Goal: Task Accomplishment & Management: Manage account settings

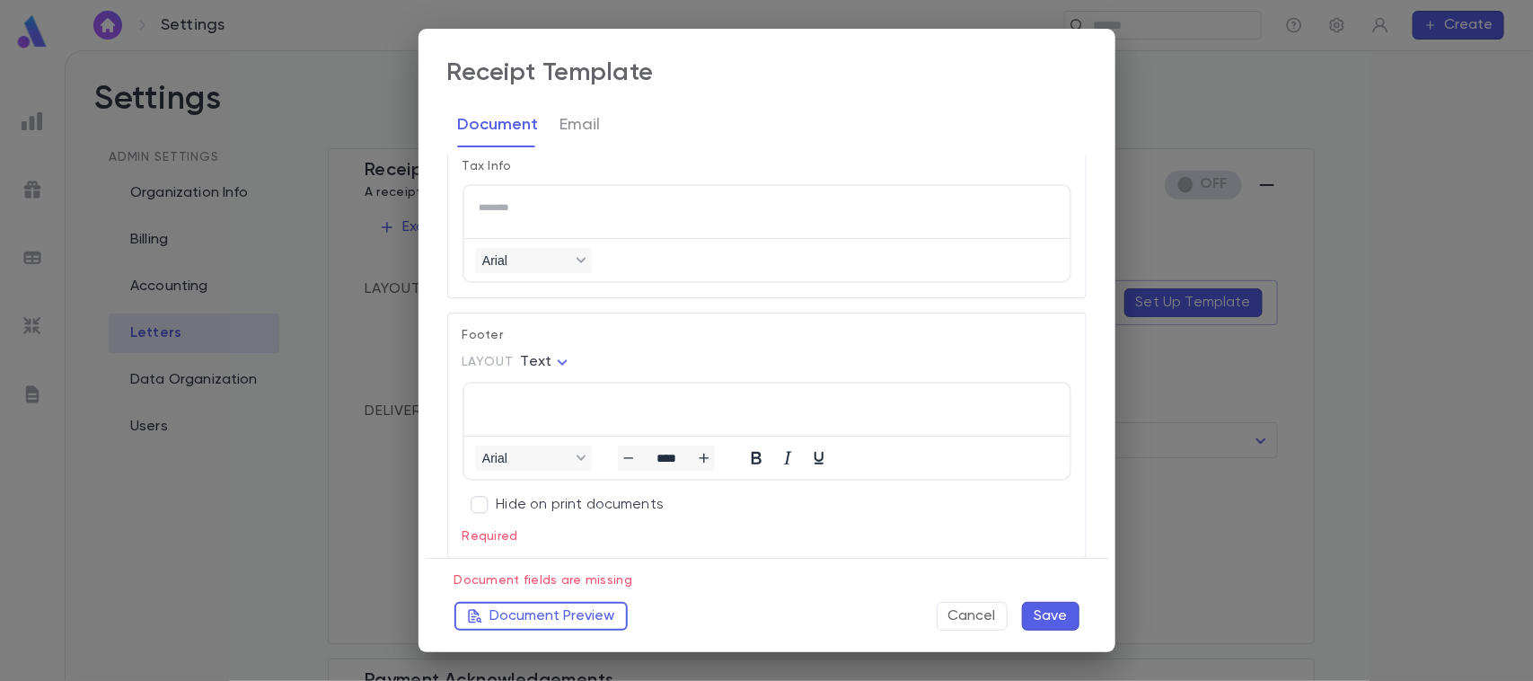
scroll to position [1, 0]
click at [1038, 607] on button "Save" at bounding box center [1050, 616] width 57 height 29
click at [1064, 615] on button "Save" at bounding box center [1050, 616] width 57 height 29
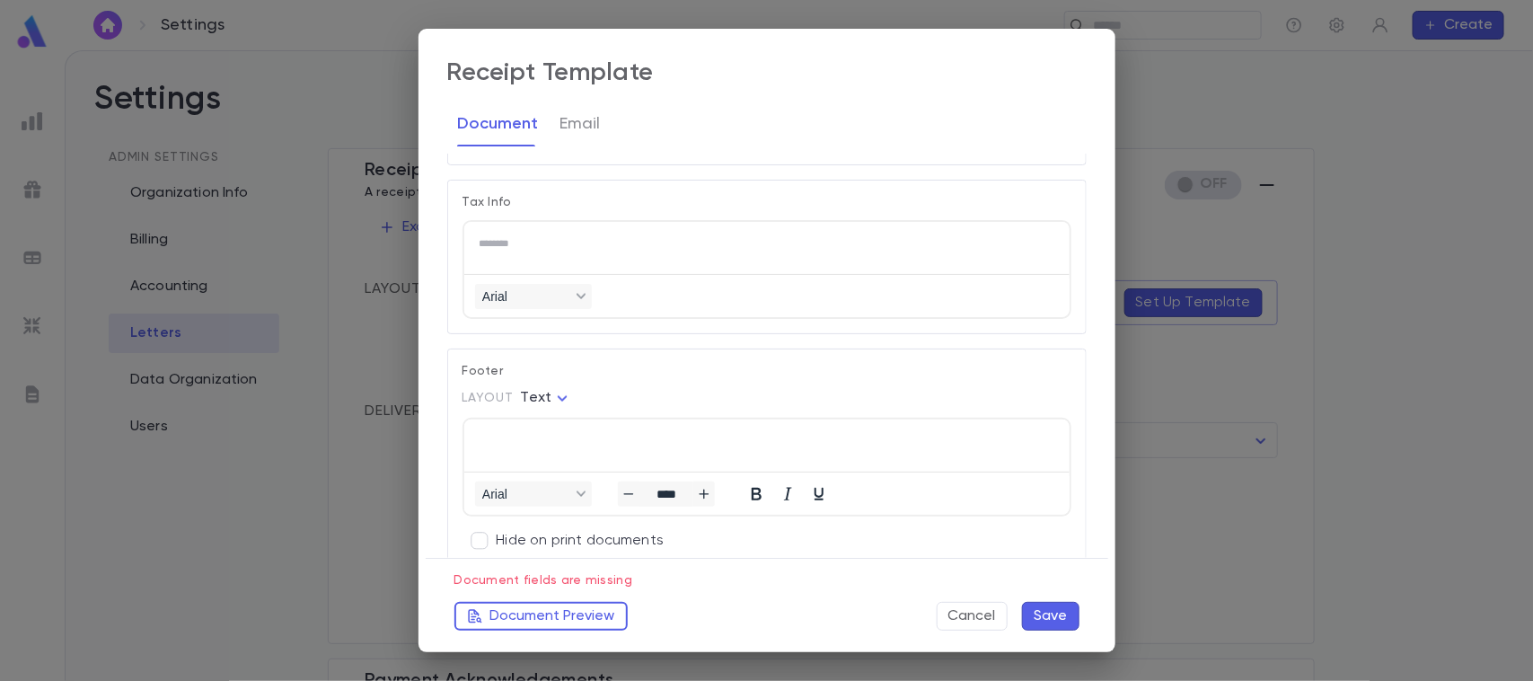
scroll to position [1430, 0]
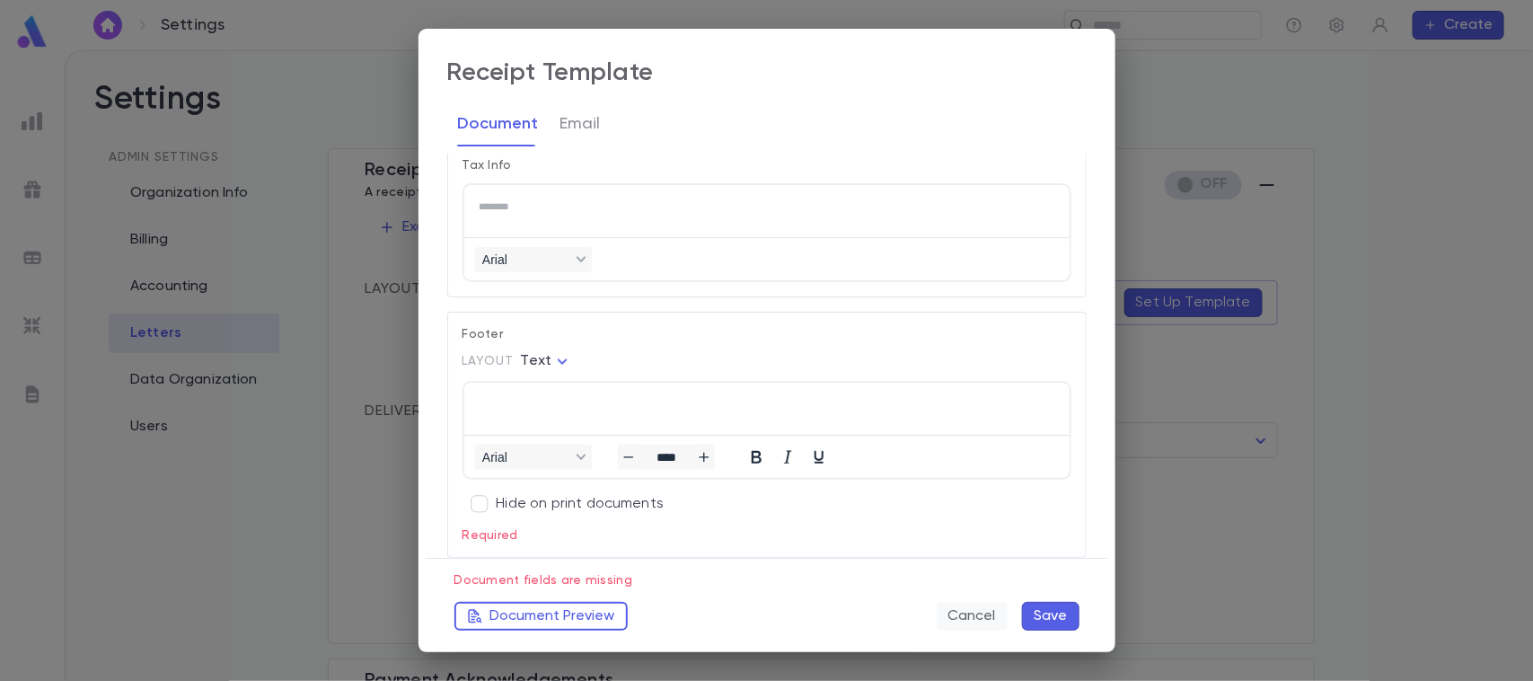
click at [963, 613] on button "Cancel" at bounding box center [972, 616] width 71 height 29
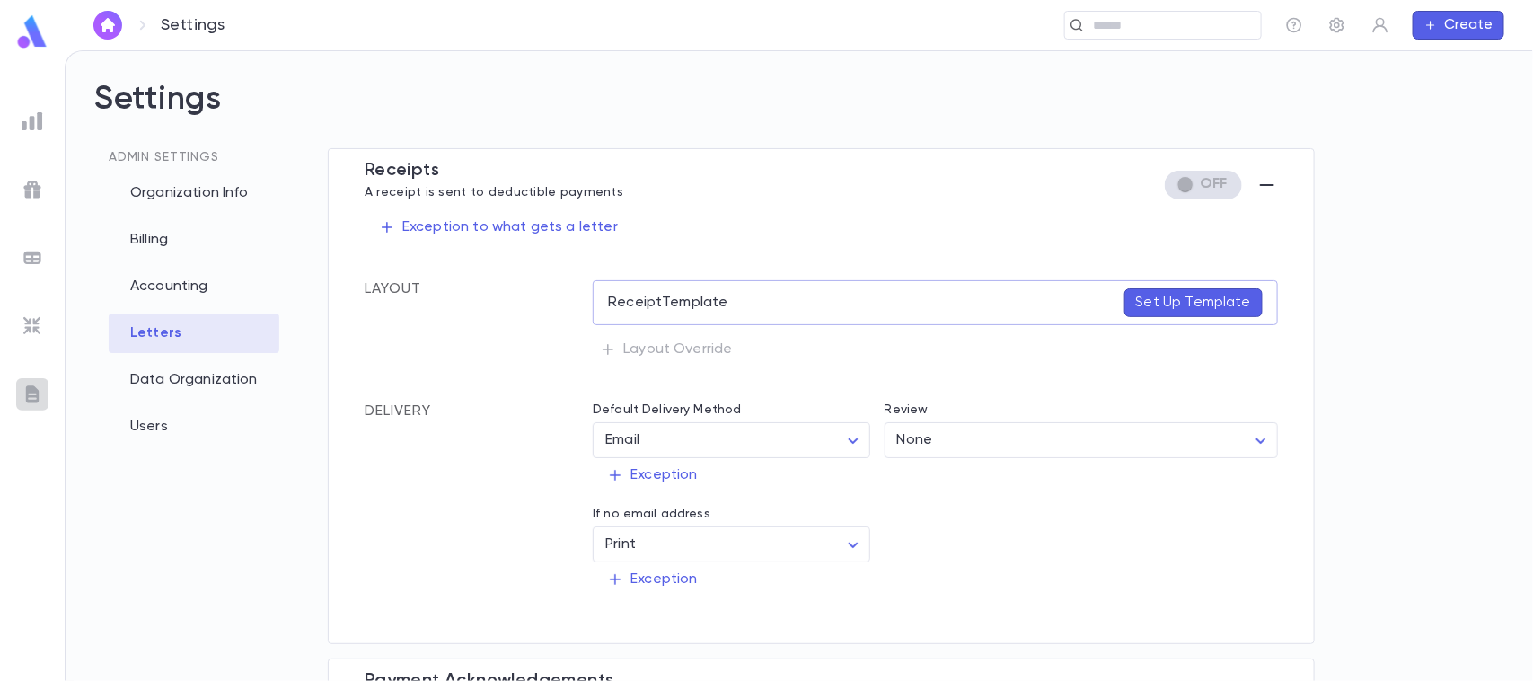
click at [39, 396] on img at bounding box center [33, 395] width 22 height 22
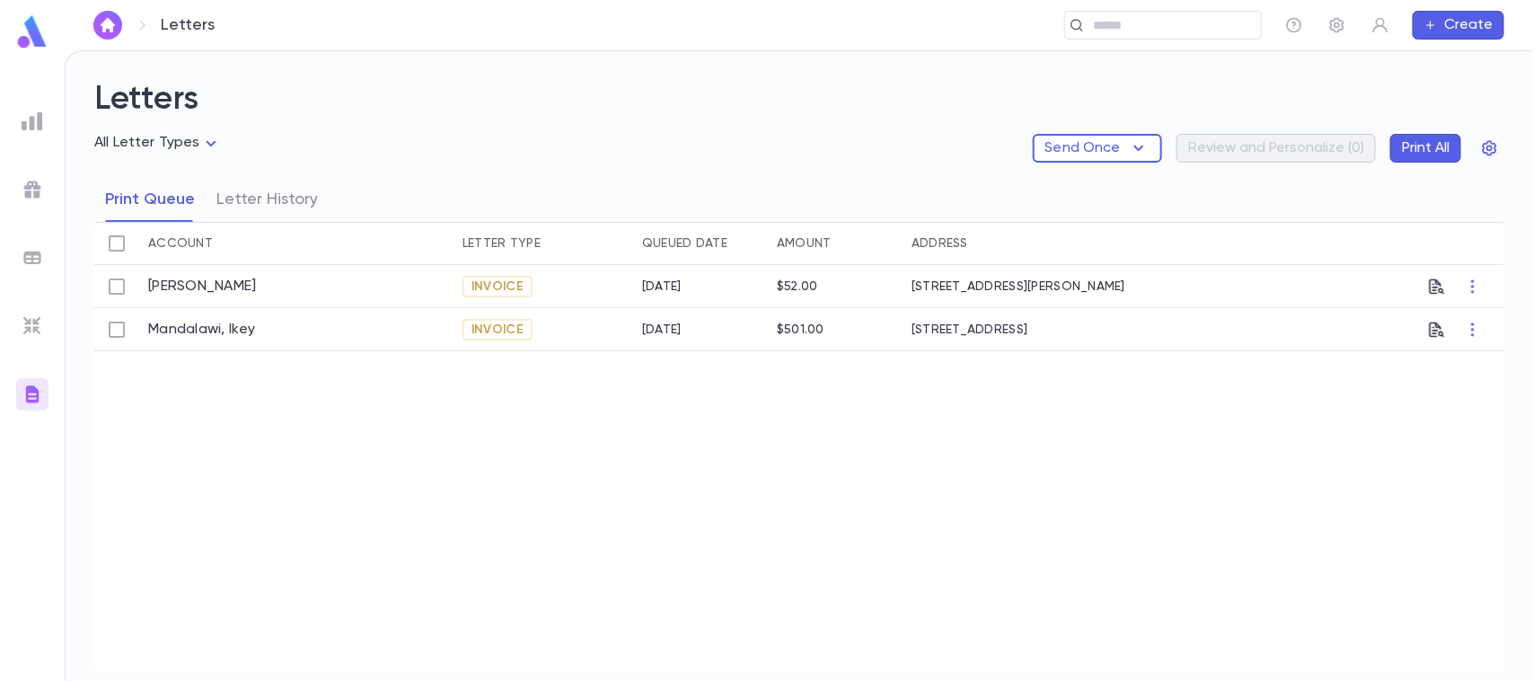
click at [211, 148] on body "Letters ​ Create Letters All Letter Types Send Once Review and Personalize ( 0 …" at bounding box center [766, 365] width 1533 height 631
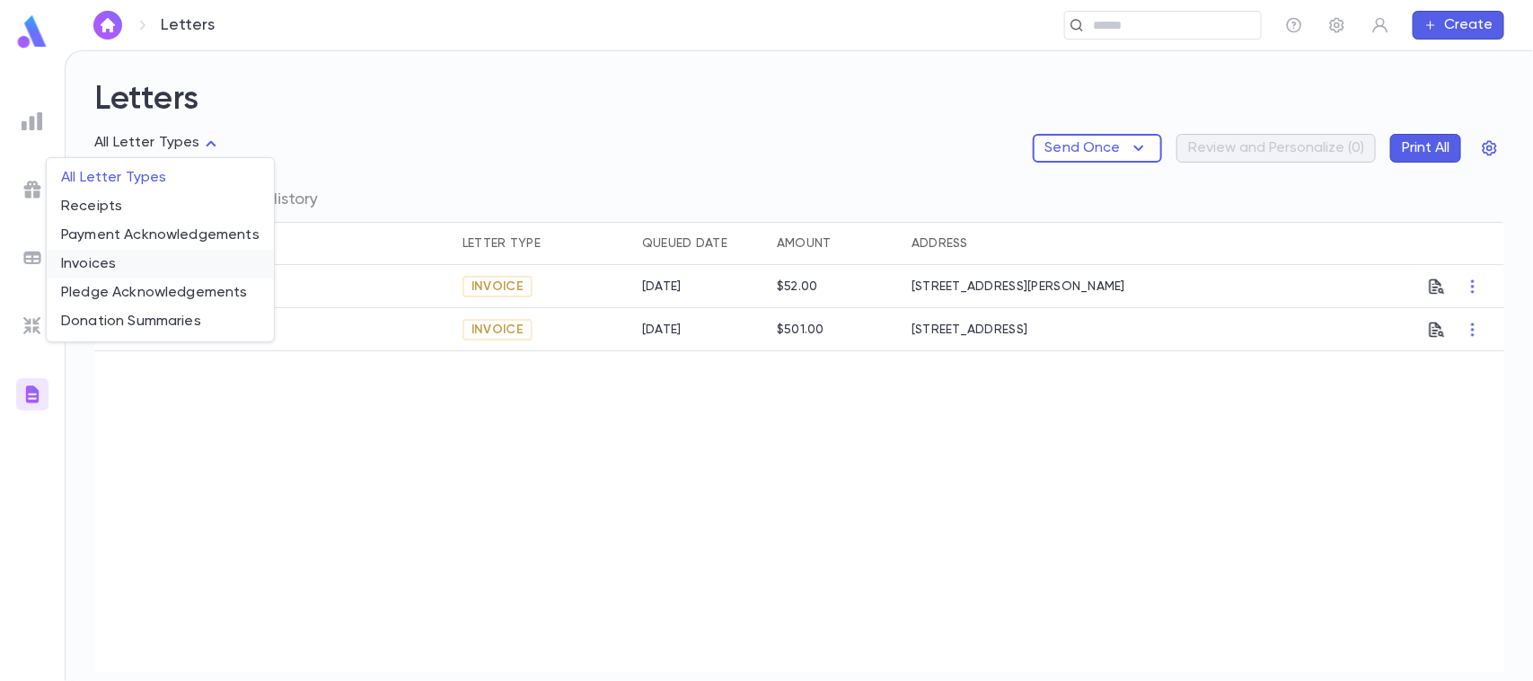
click at [122, 261] on span "Invoices" at bounding box center [160, 264] width 198 height 18
type input "*******"
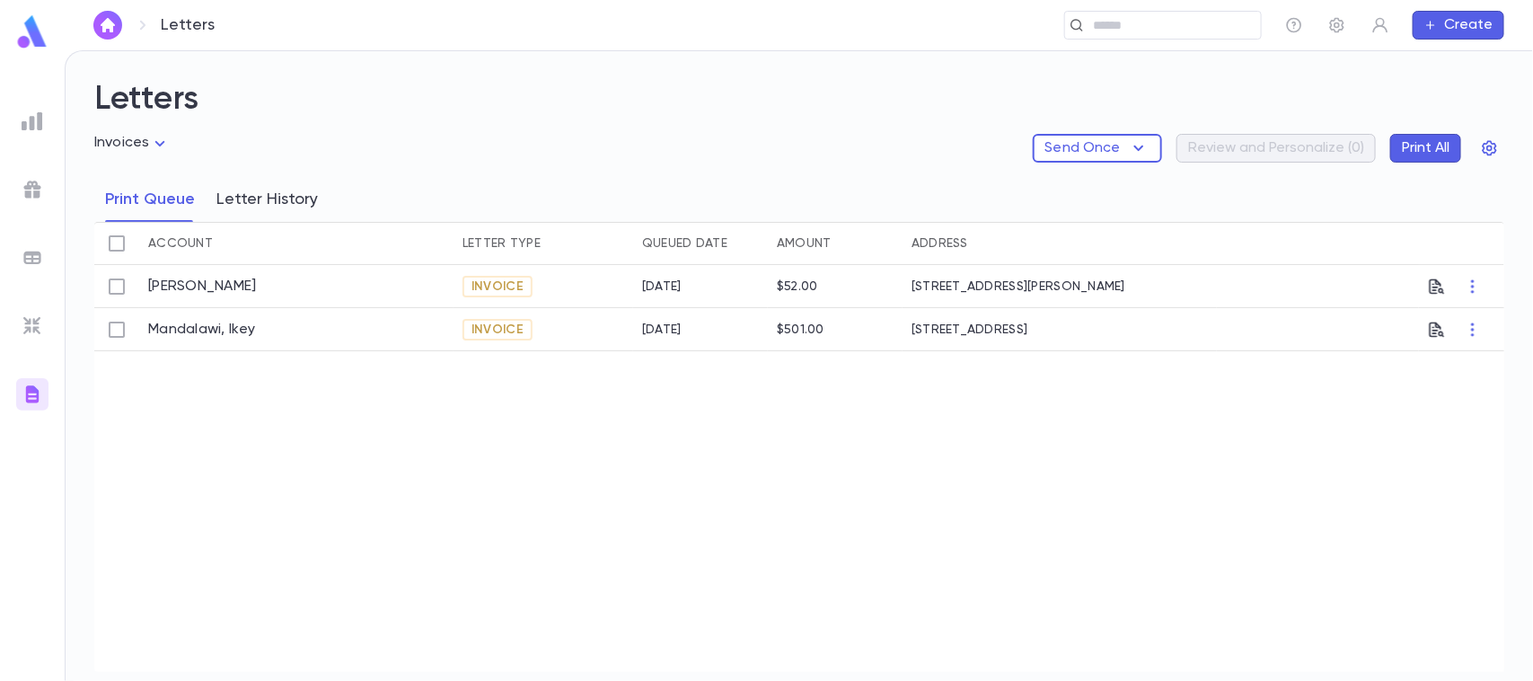
click at [225, 204] on button "Letter History" at bounding box center [266, 199] width 101 height 45
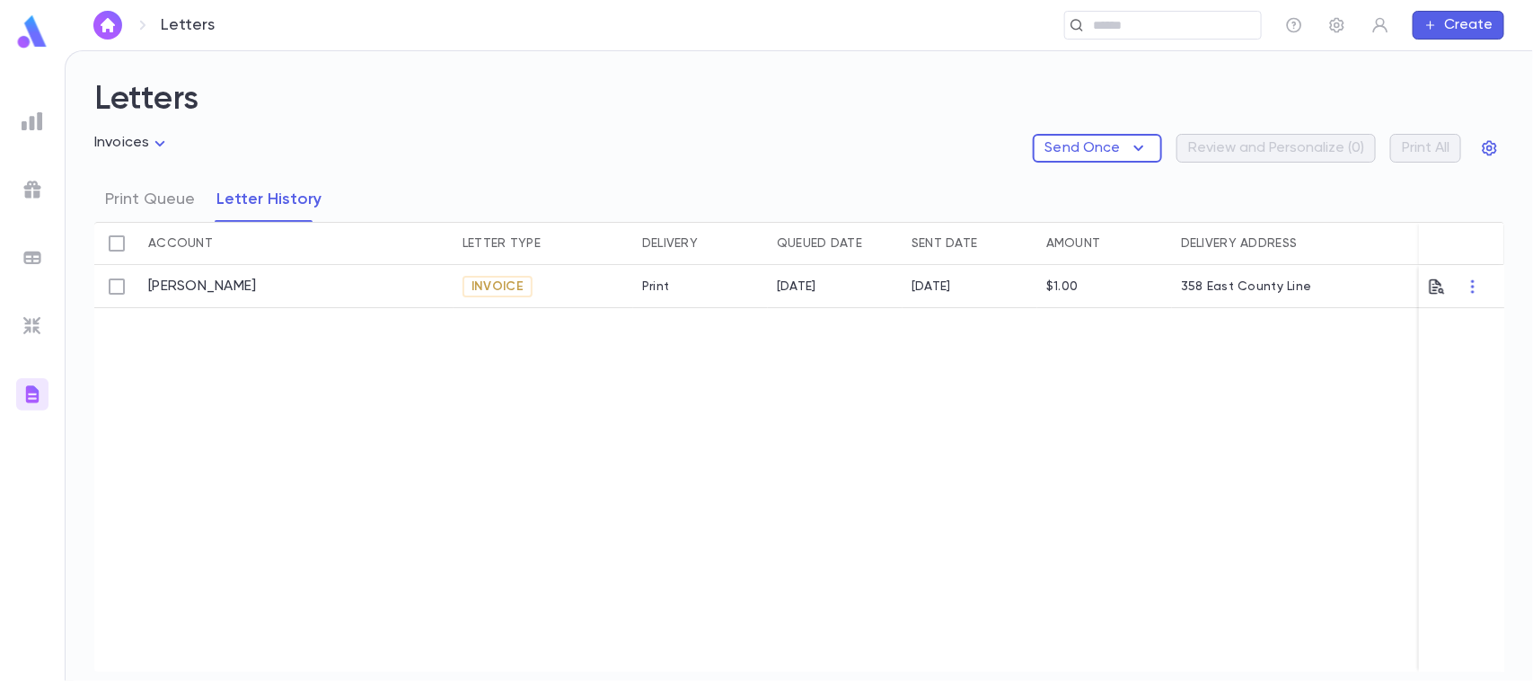
click at [485, 292] on span "Invoice" at bounding box center [497, 286] width 66 height 14
click at [178, 285] on link "[PERSON_NAME]" at bounding box center [202, 287] width 109 height 18
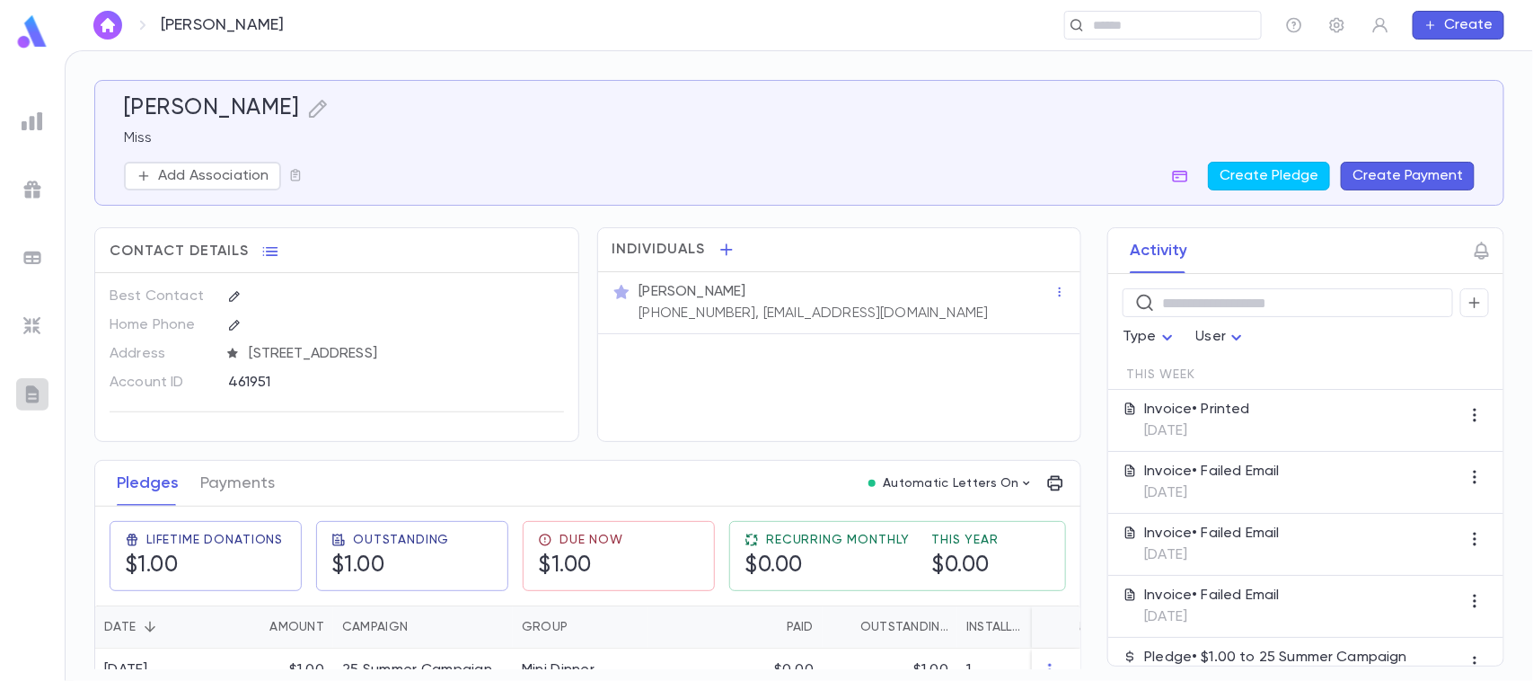
click at [28, 397] on img at bounding box center [33, 395] width 22 height 22
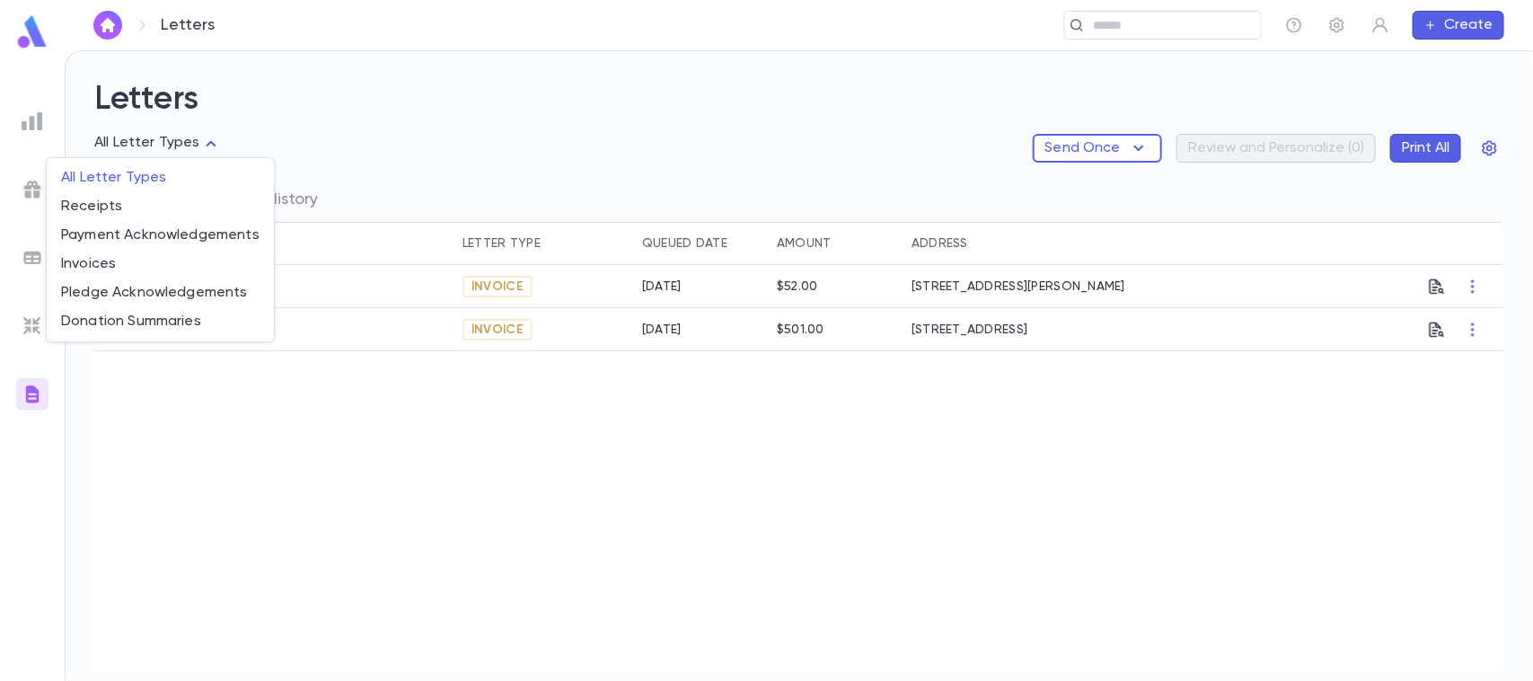
click at [198, 140] on body "Letters ​ Create Letters All Letter Types Send Once Review and Personalize ( 0 …" at bounding box center [766, 365] width 1533 height 631
click at [114, 204] on span "Receipts" at bounding box center [160, 207] width 198 height 18
type input "*******"
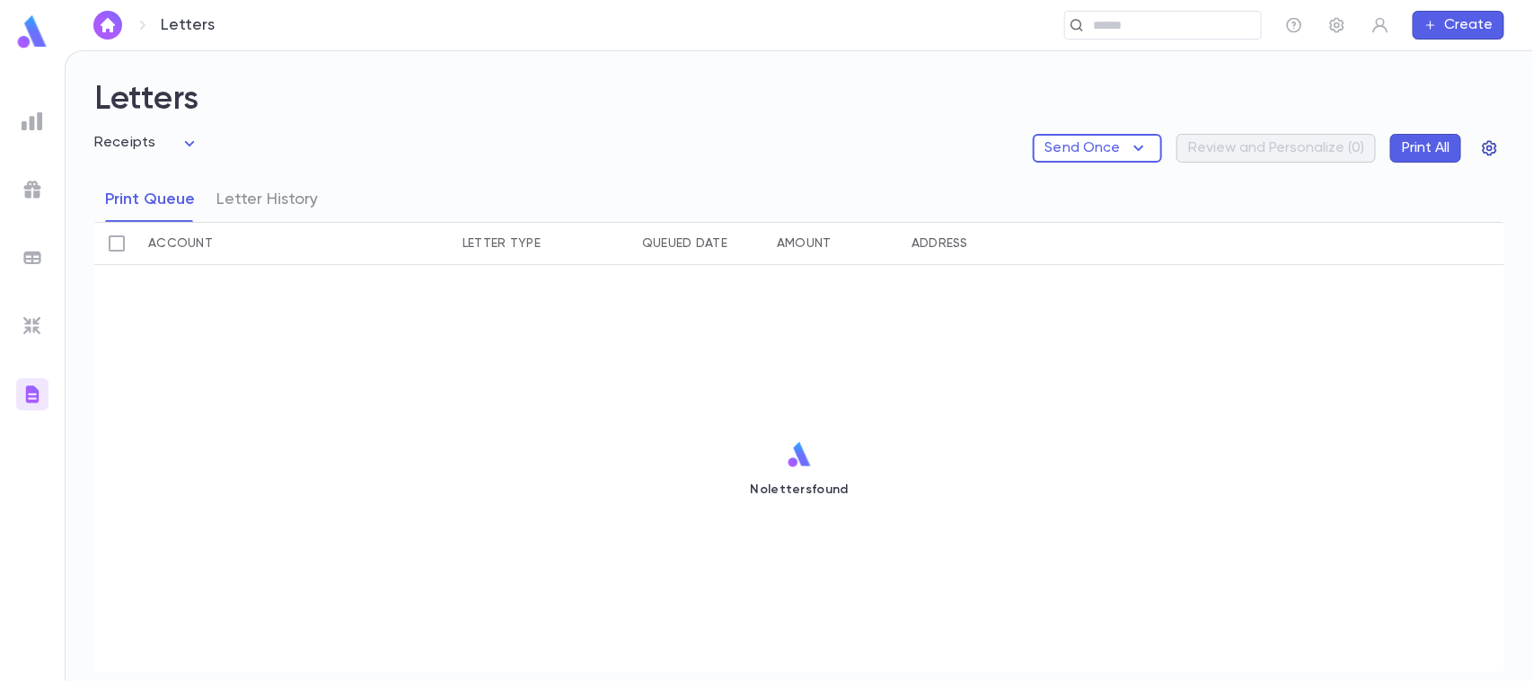
click at [1497, 149] on icon "button" at bounding box center [1490, 148] width 18 height 18
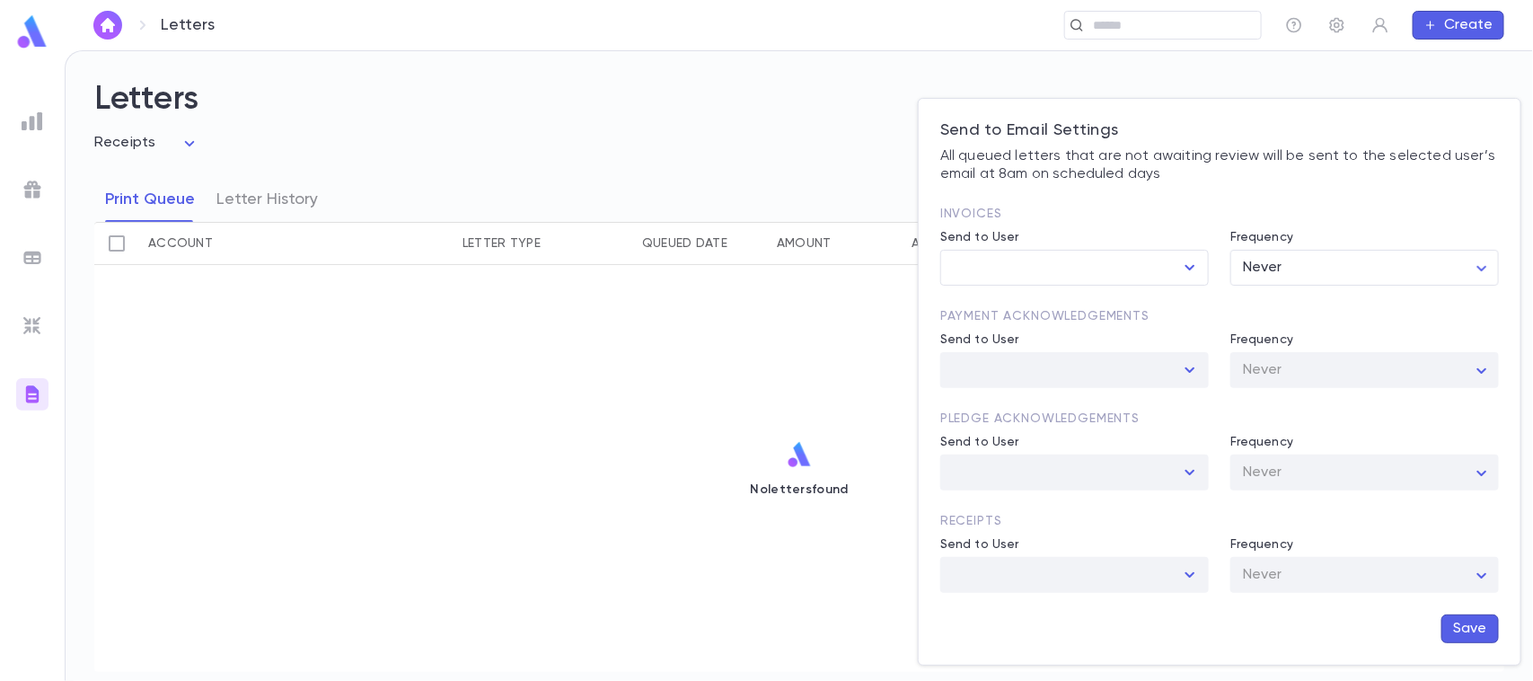
click at [626, 175] on div at bounding box center [766, 340] width 1533 height 681
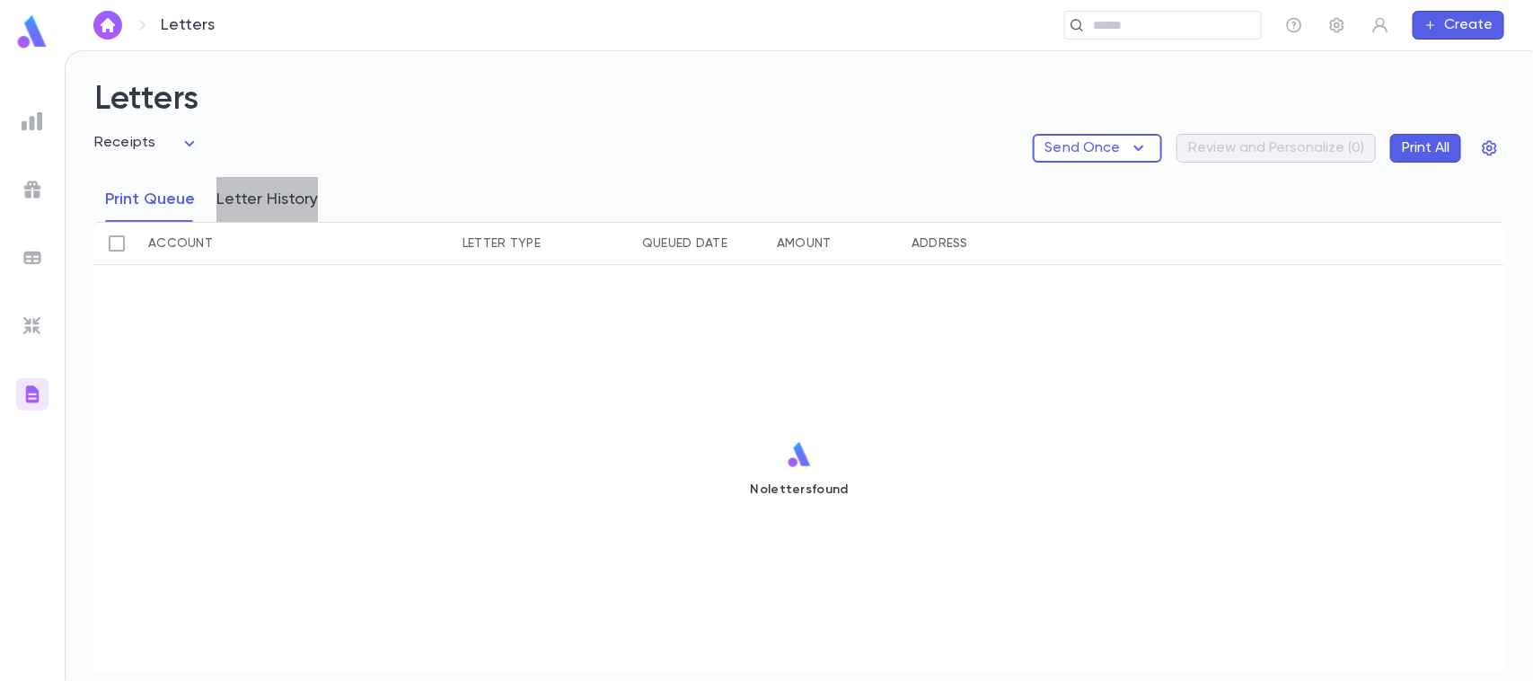
click at [271, 194] on button "Letter History" at bounding box center [266, 199] width 101 height 45
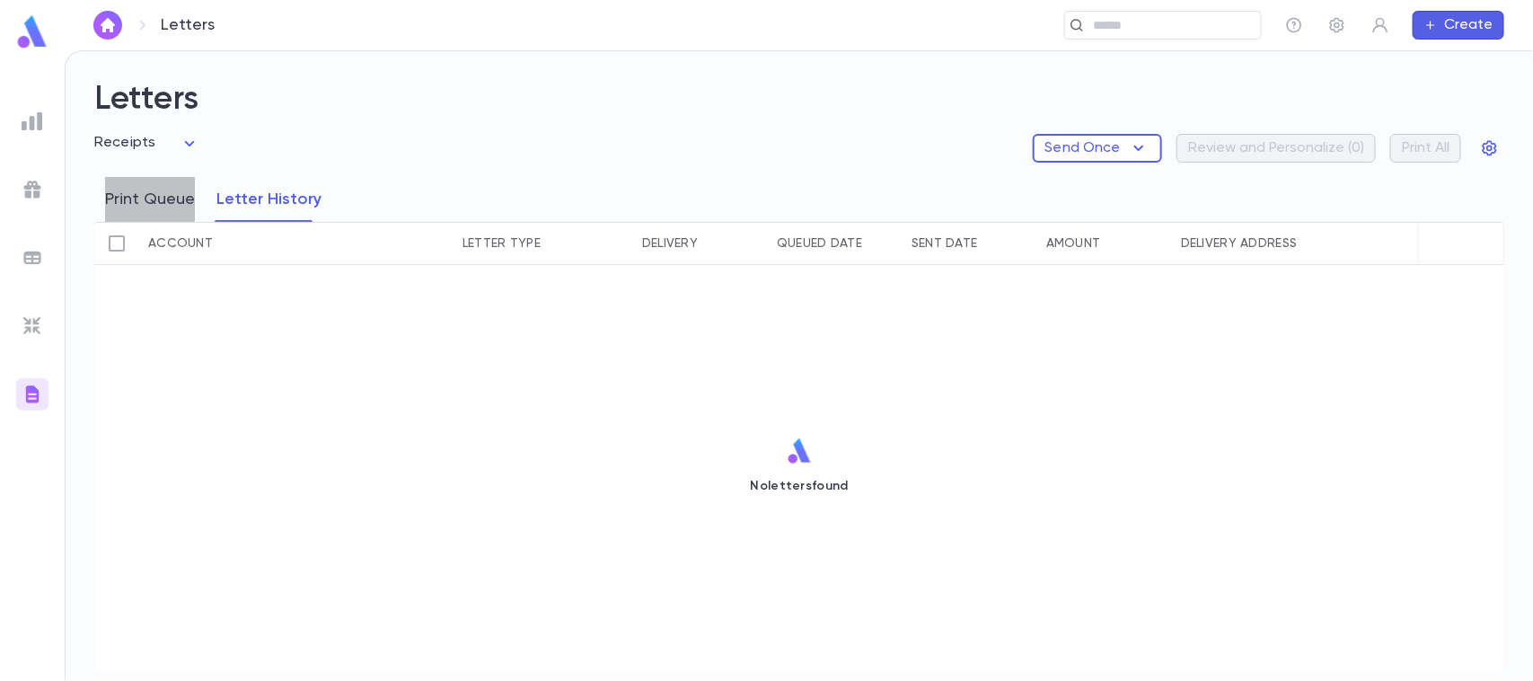
click at [142, 194] on button "Print Queue" at bounding box center [150, 199] width 90 height 45
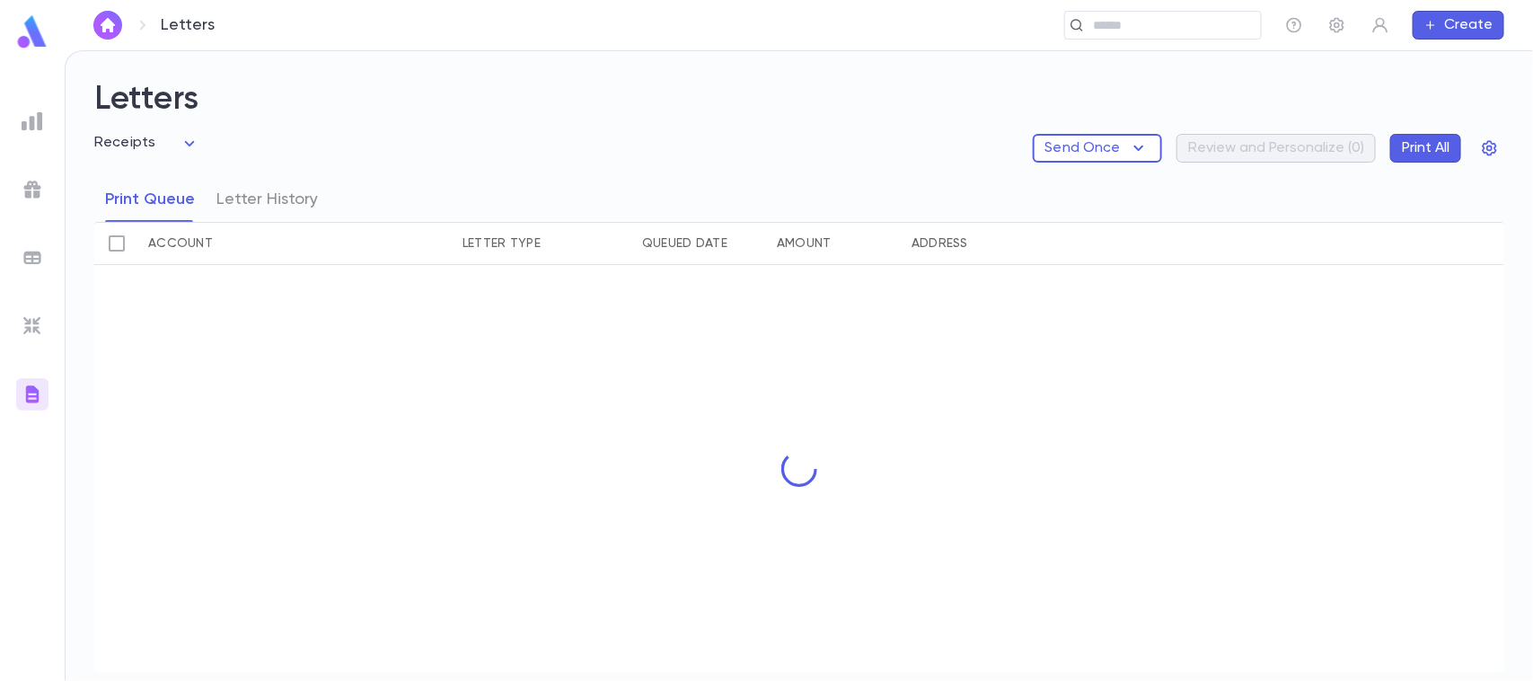
click at [172, 137] on body "Letters ​ Create Letters Receipts ******* Send Once Review and Personalize ( 0 …" at bounding box center [766, 365] width 1533 height 631
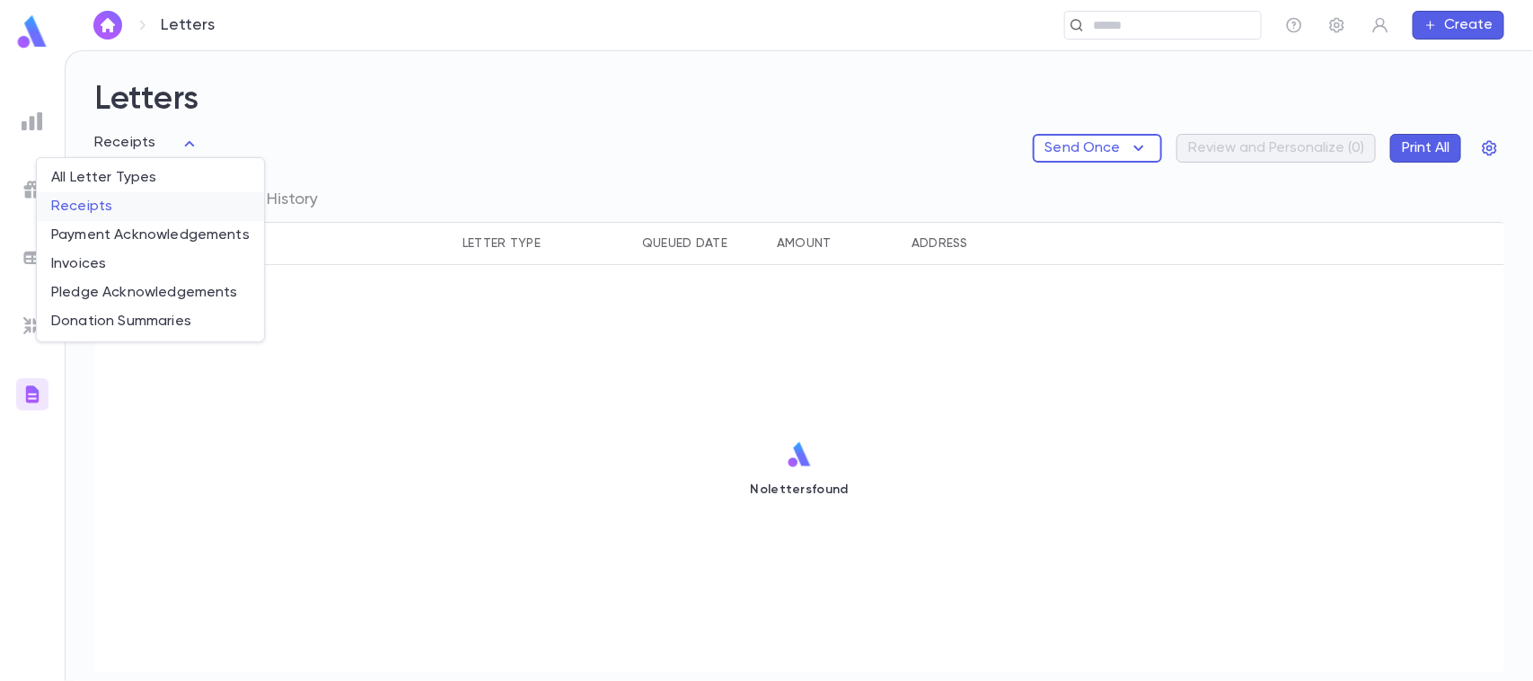
click at [94, 213] on span "Receipts" at bounding box center [150, 207] width 198 height 18
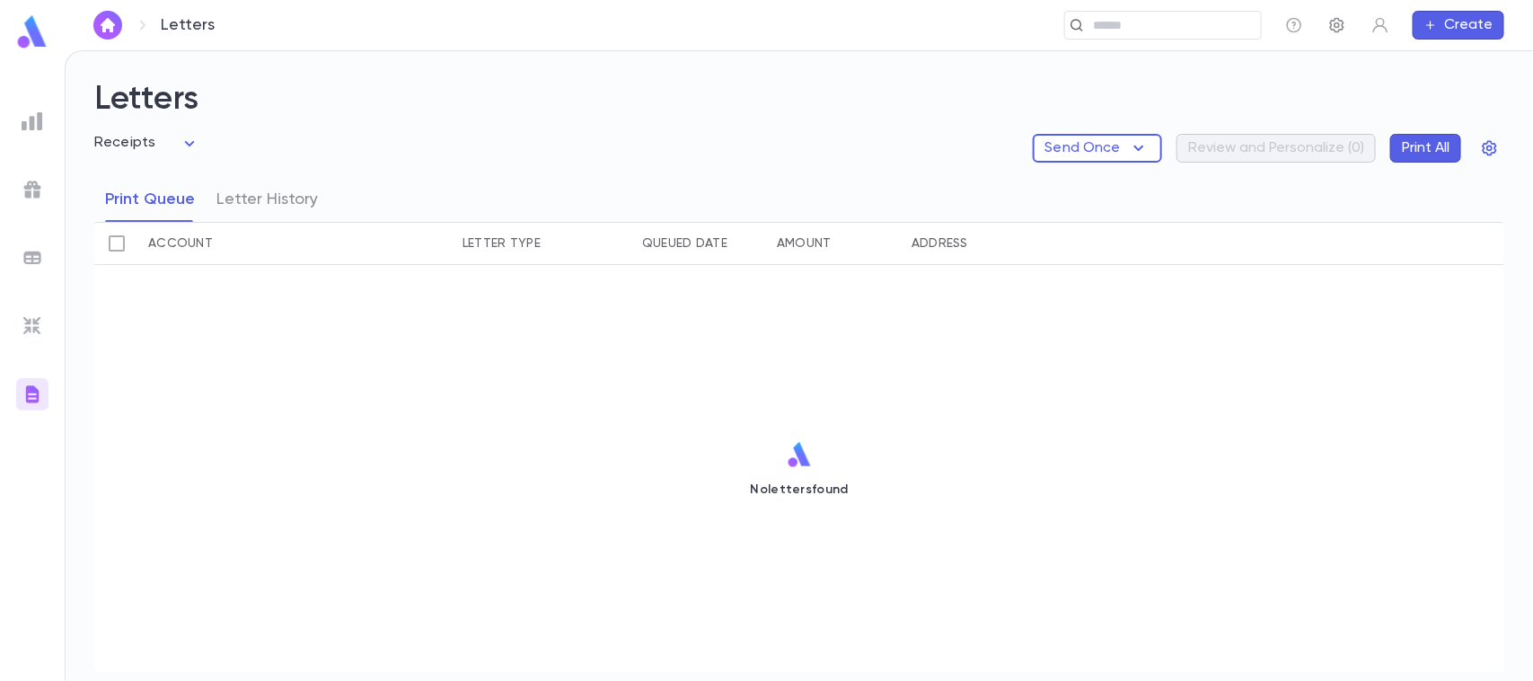
click at [1336, 28] on icon "button" at bounding box center [1337, 25] width 18 height 18
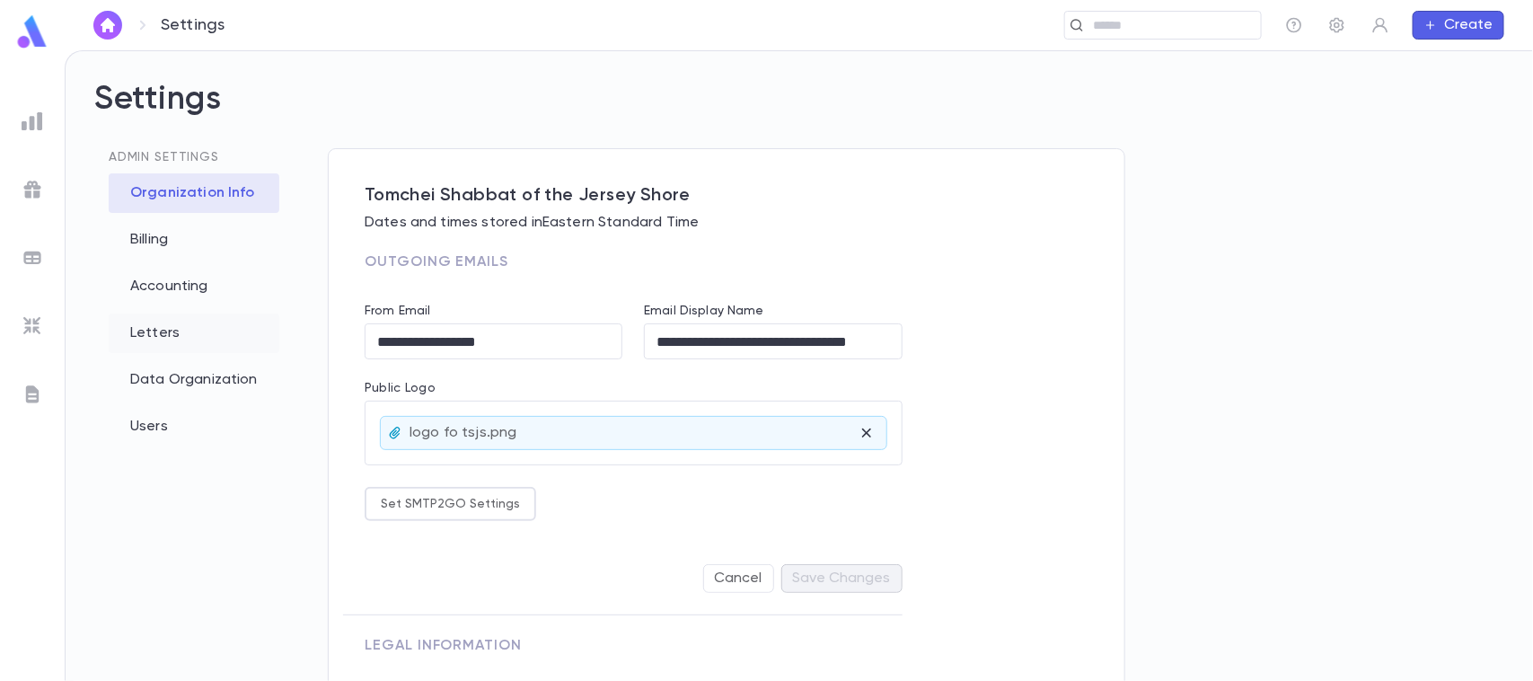
click at [216, 330] on div "Letters" at bounding box center [194, 333] width 171 height 40
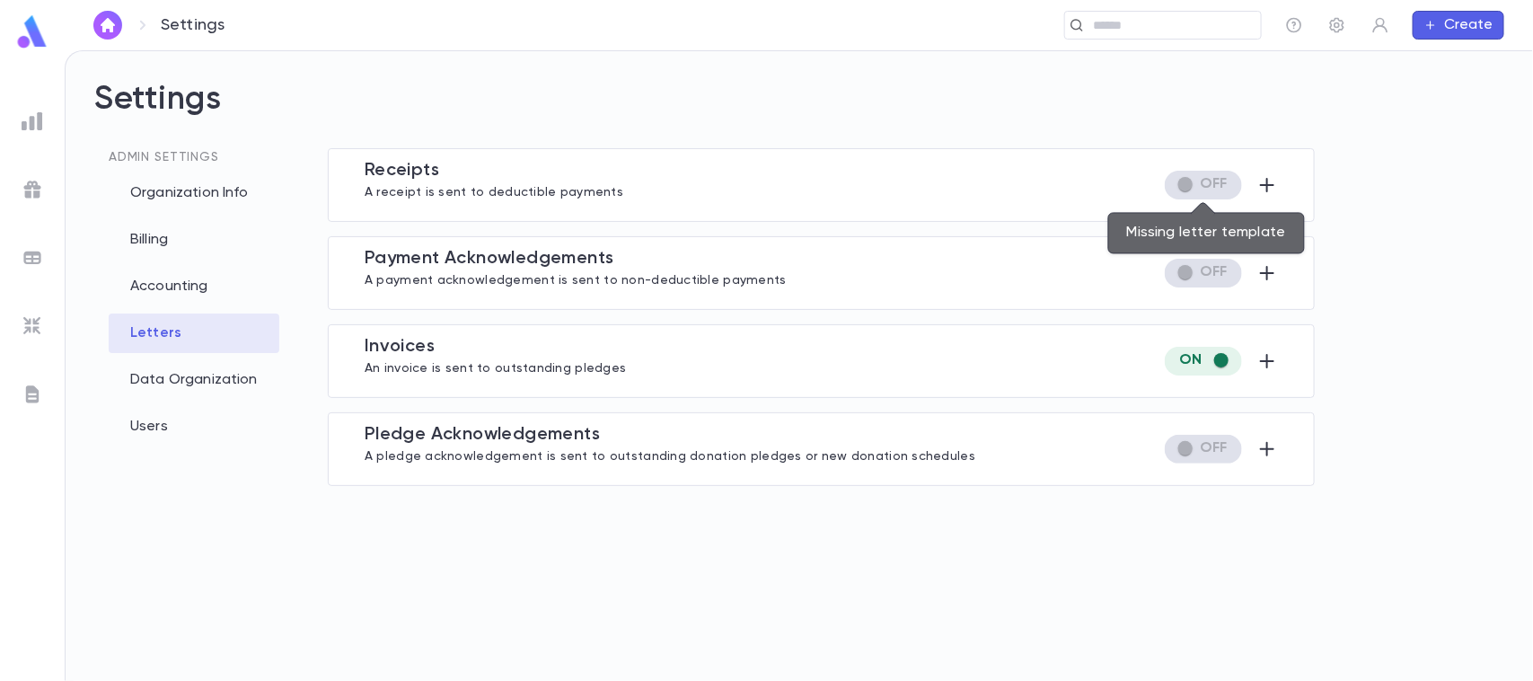
click at [1168, 178] on span "Missing letter template" at bounding box center [1203, 185] width 77 height 29
click at [1184, 181] on span "Missing letter template" at bounding box center [1203, 185] width 77 height 29
click at [1186, 181] on span "Missing letter template" at bounding box center [1203, 185] width 77 height 29
click at [1224, 181] on span "Missing letter template" at bounding box center [1203, 185] width 77 height 29
click at [1163, 236] on div "Missing letter template" at bounding box center [1206, 233] width 197 height 41
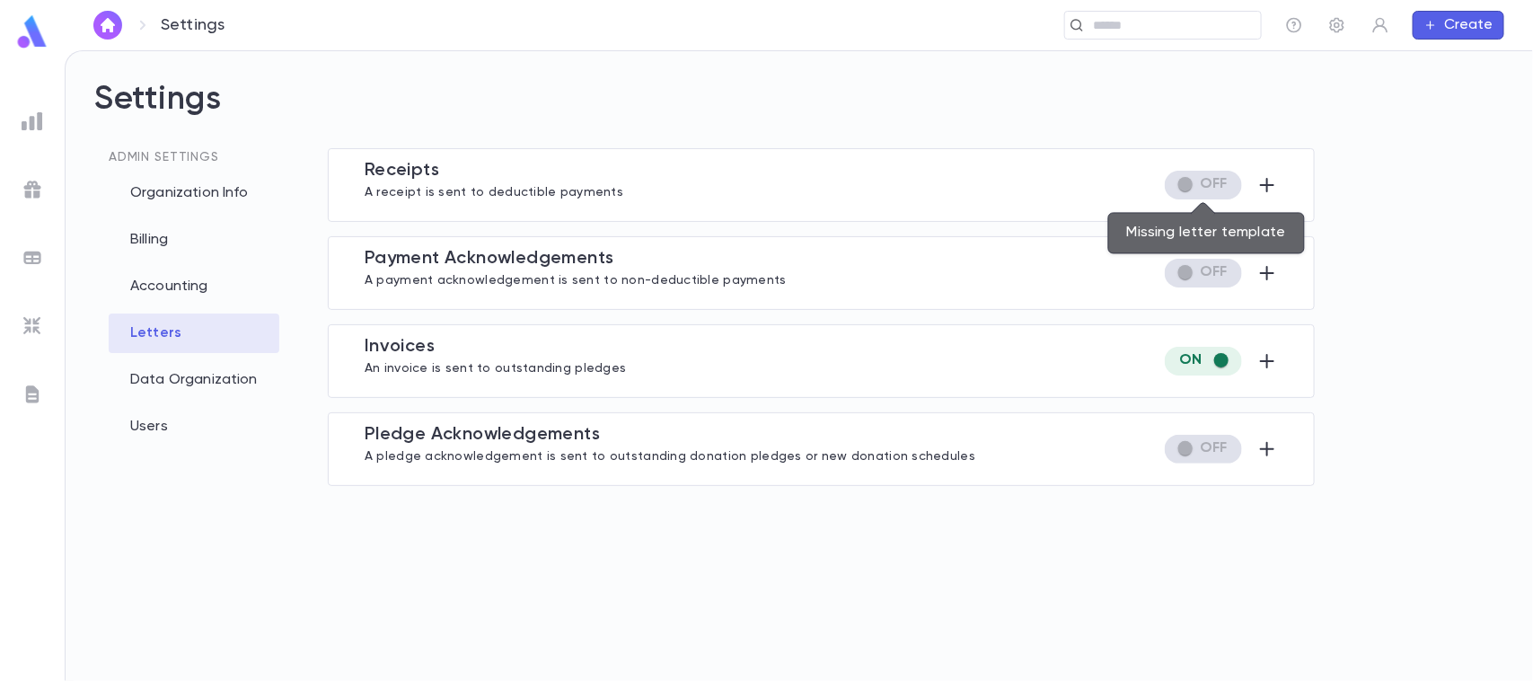
click at [1168, 230] on div "Missing letter template" at bounding box center [1206, 233] width 197 height 41
click at [1181, 226] on div "Missing letter template" at bounding box center [1206, 233] width 197 height 41
click at [955, 223] on div "Receipt s A receipt is sent to deductible payments Exception to what gets a let…" at bounding box center [821, 414] width 987 height 533
click at [962, 195] on div "Receipt s A receipt is sent to deductible payments" at bounding box center [821, 185] width 913 height 50
click at [849, 182] on div "Receipt s A receipt is sent to deductible payments" at bounding box center [821, 185] width 913 height 50
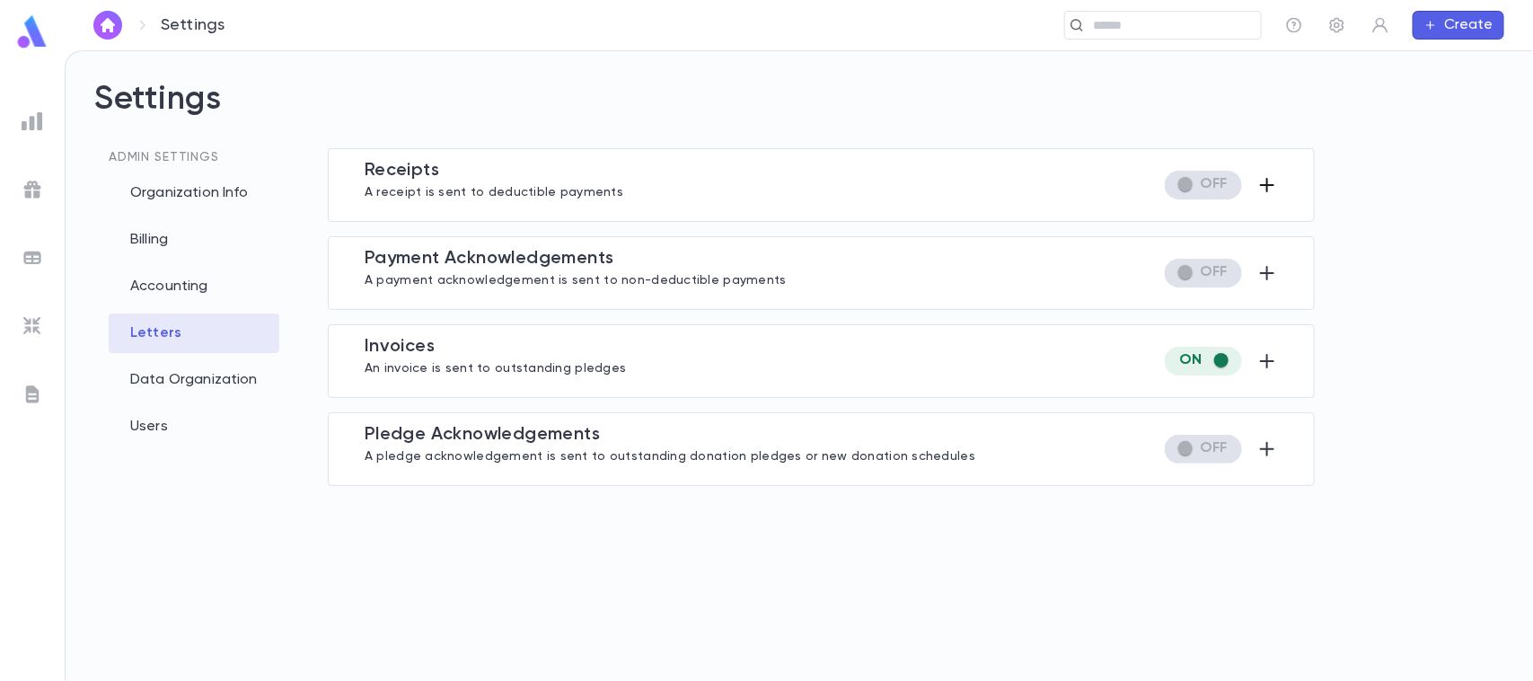
click at [1267, 181] on icon "button" at bounding box center [1267, 185] width 14 height 14
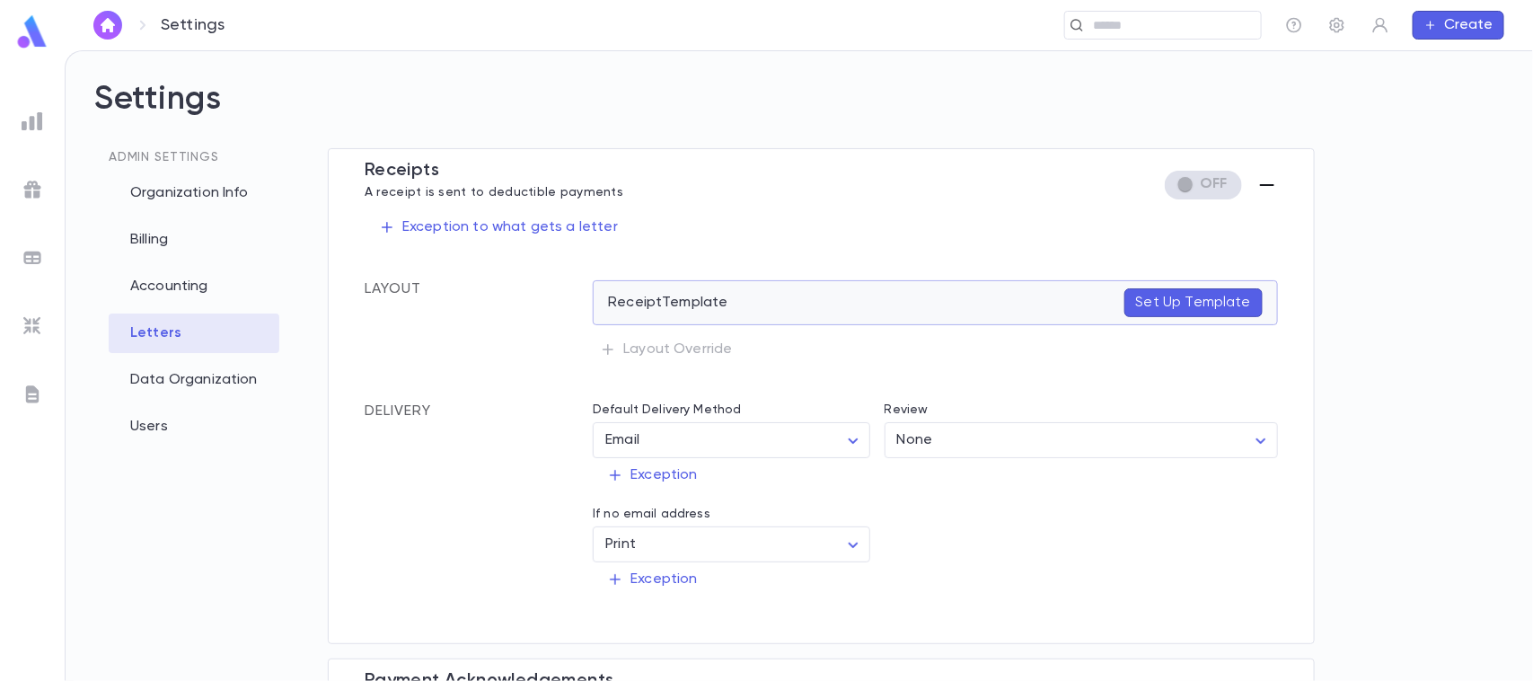
click at [1163, 297] on p "Set Up Template" at bounding box center [1193, 303] width 115 height 18
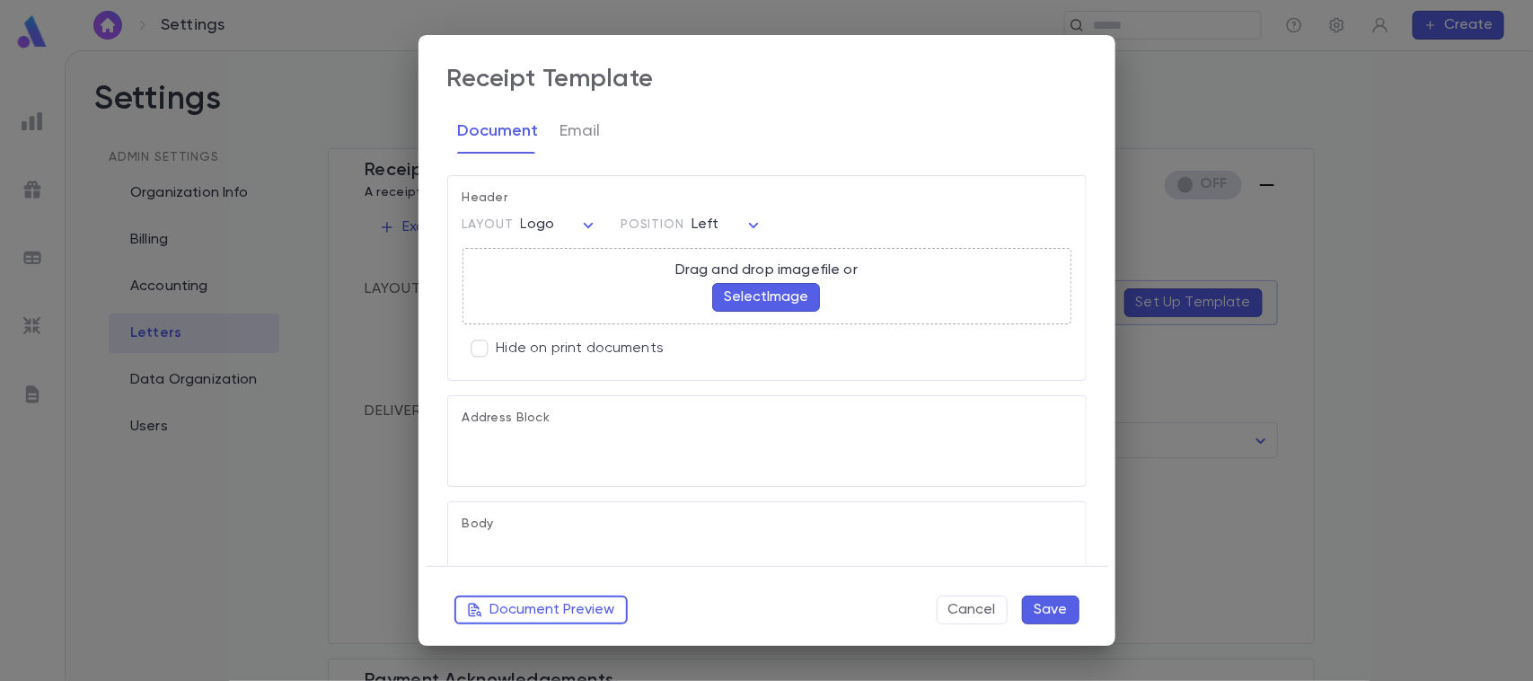
type textarea "**********"
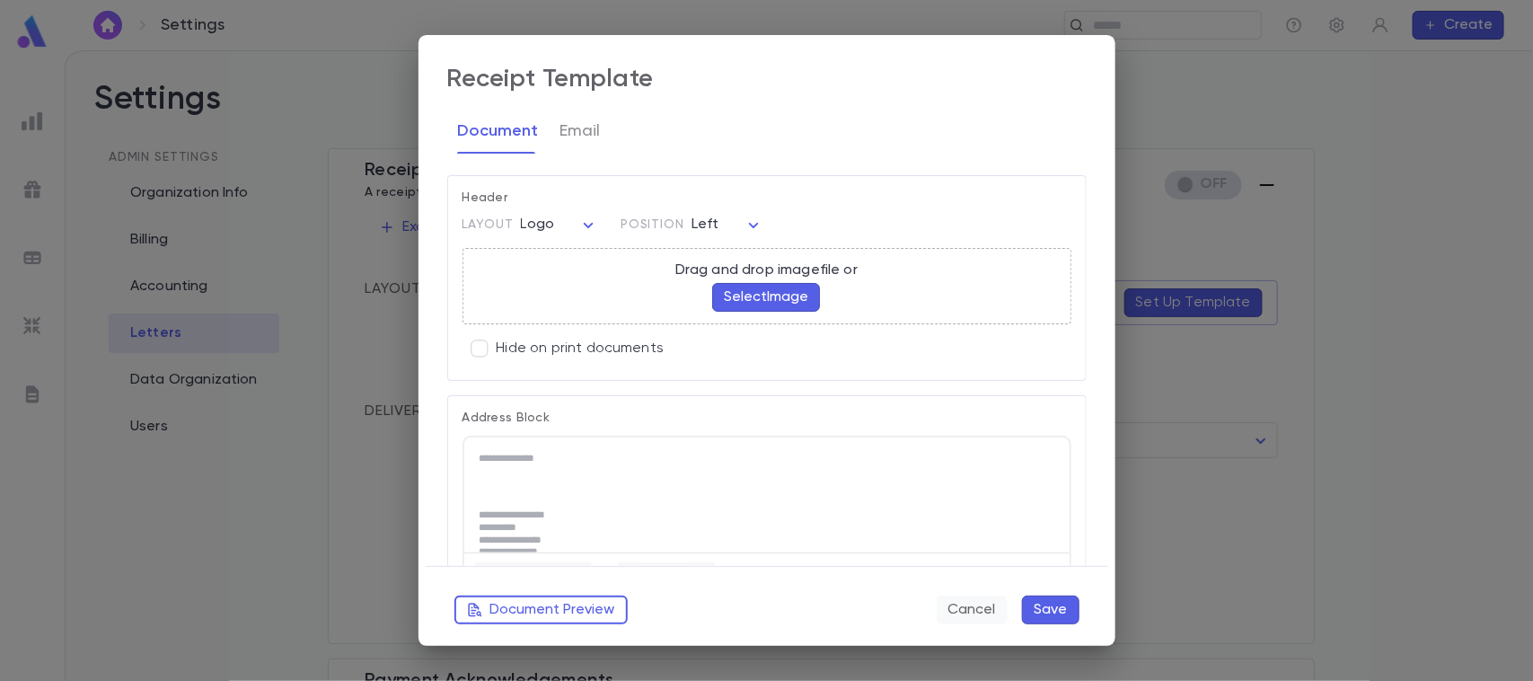
click at [968, 607] on button "Cancel" at bounding box center [972, 609] width 71 height 29
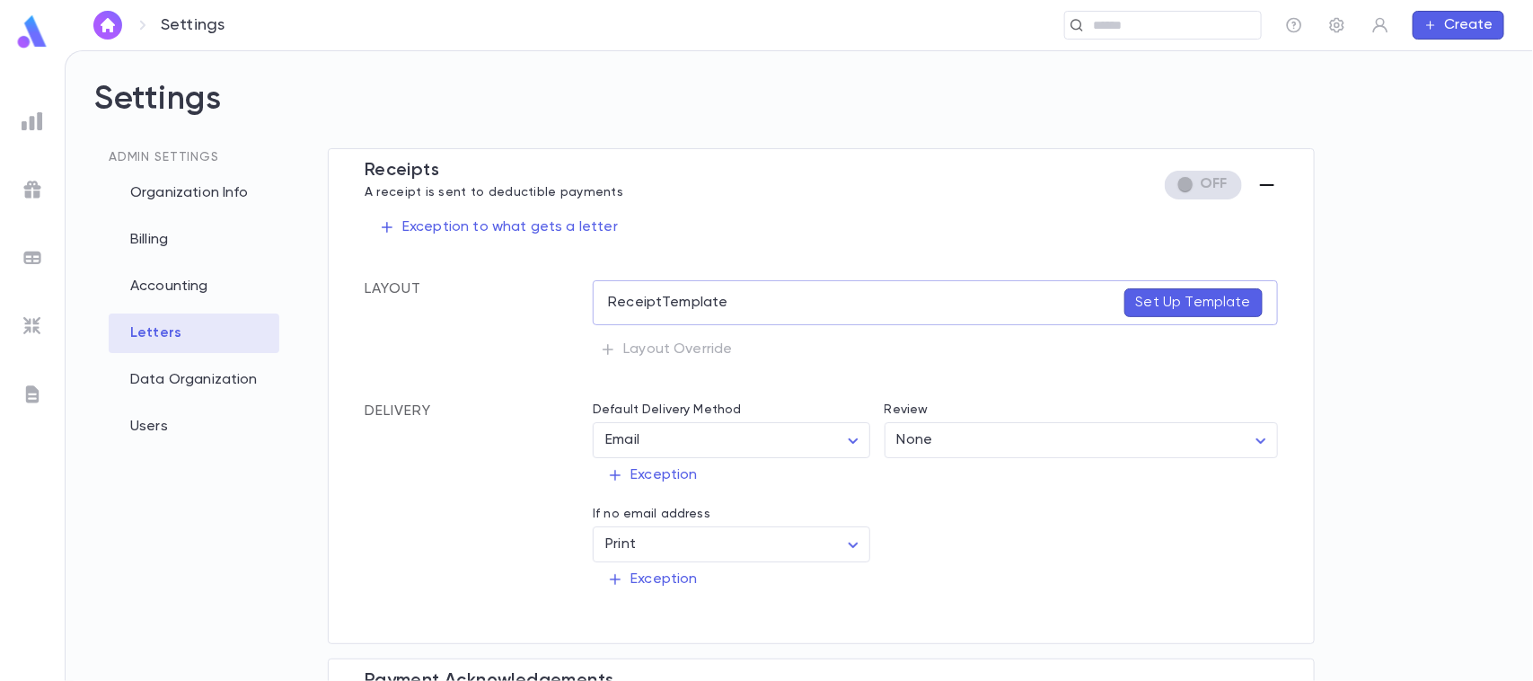
click at [162, 337] on div "Letters" at bounding box center [194, 333] width 171 height 40
click at [1332, 20] on icon "button" at bounding box center [1337, 25] width 14 height 15
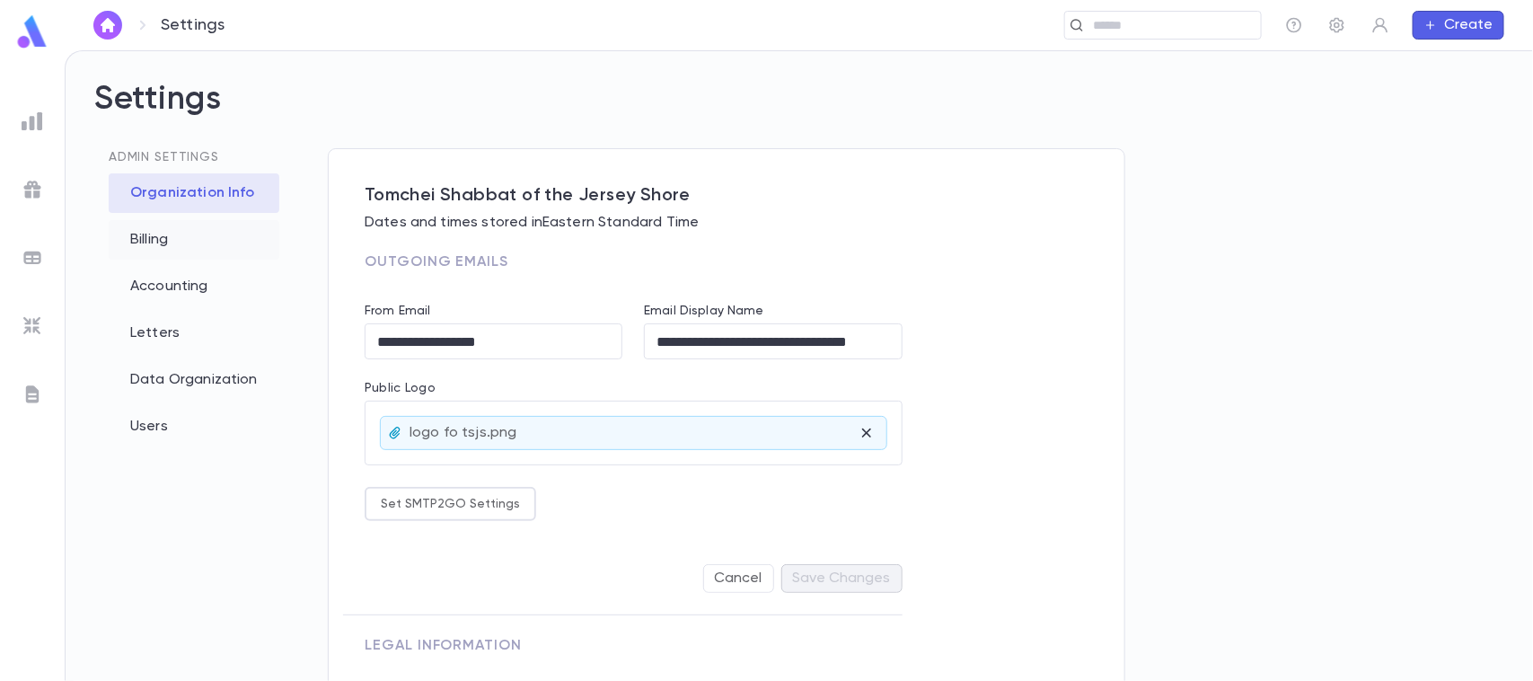
click at [178, 238] on div "Billing" at bounding box center [194, 240] width 171 height 40
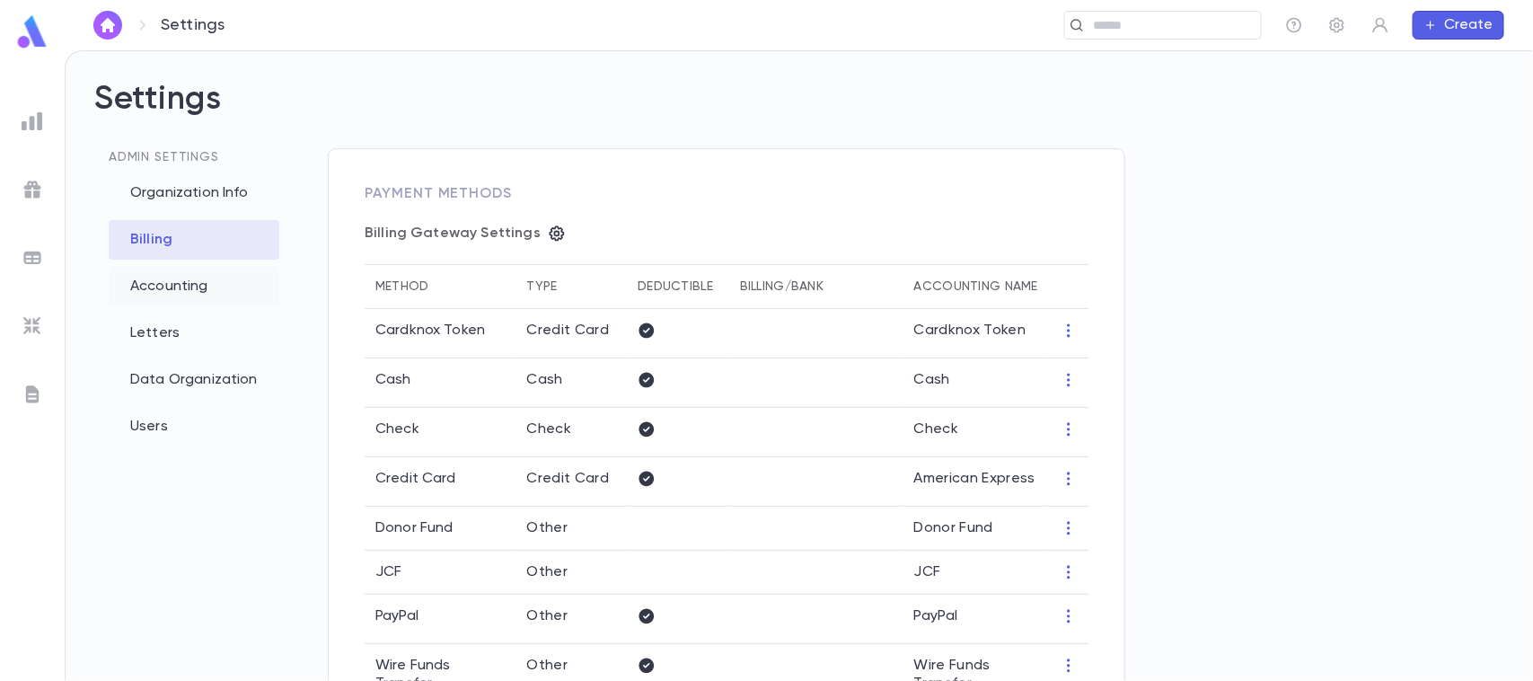
click at [177, 278] on div "Accounting" at bounding box center [194, 287] width 171 height 40
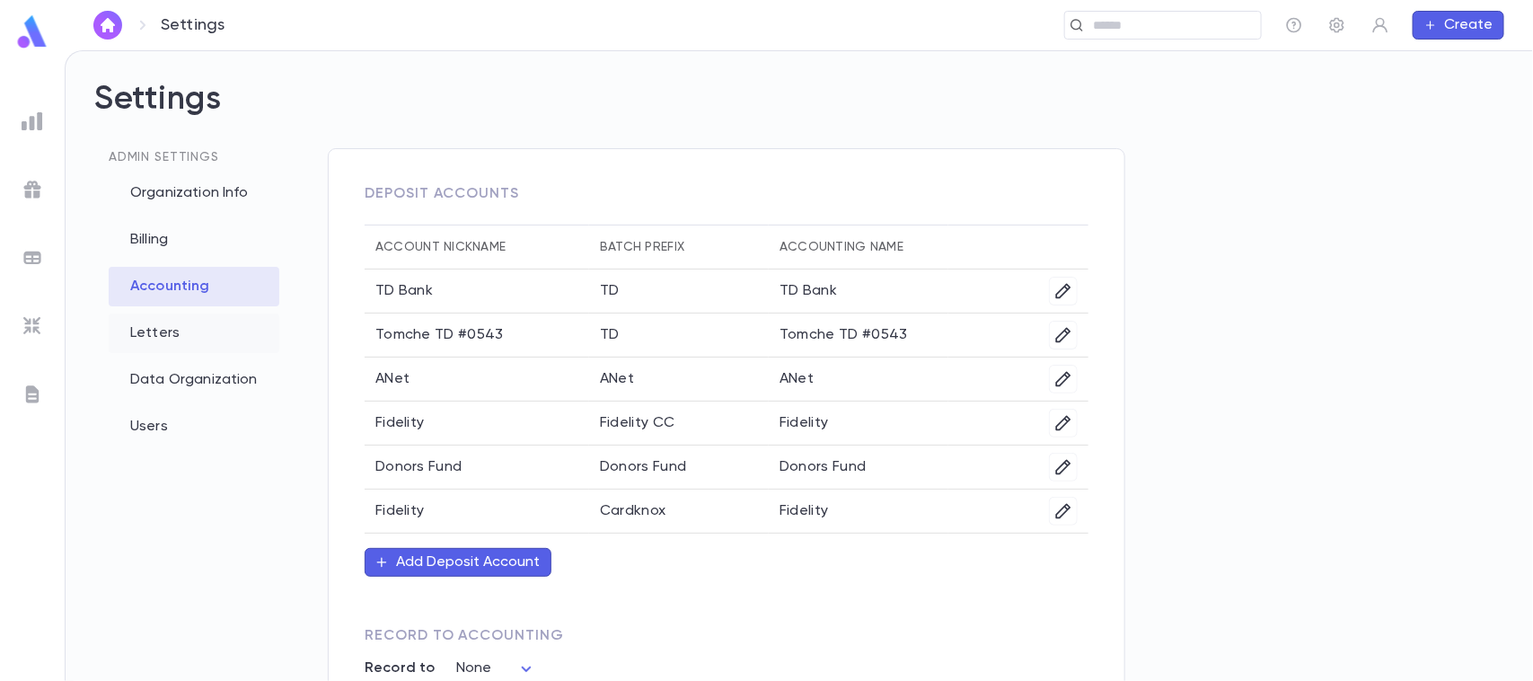
click at [163, 330] on div "Letters" at bounding box center [194, 333] width 171 height 40
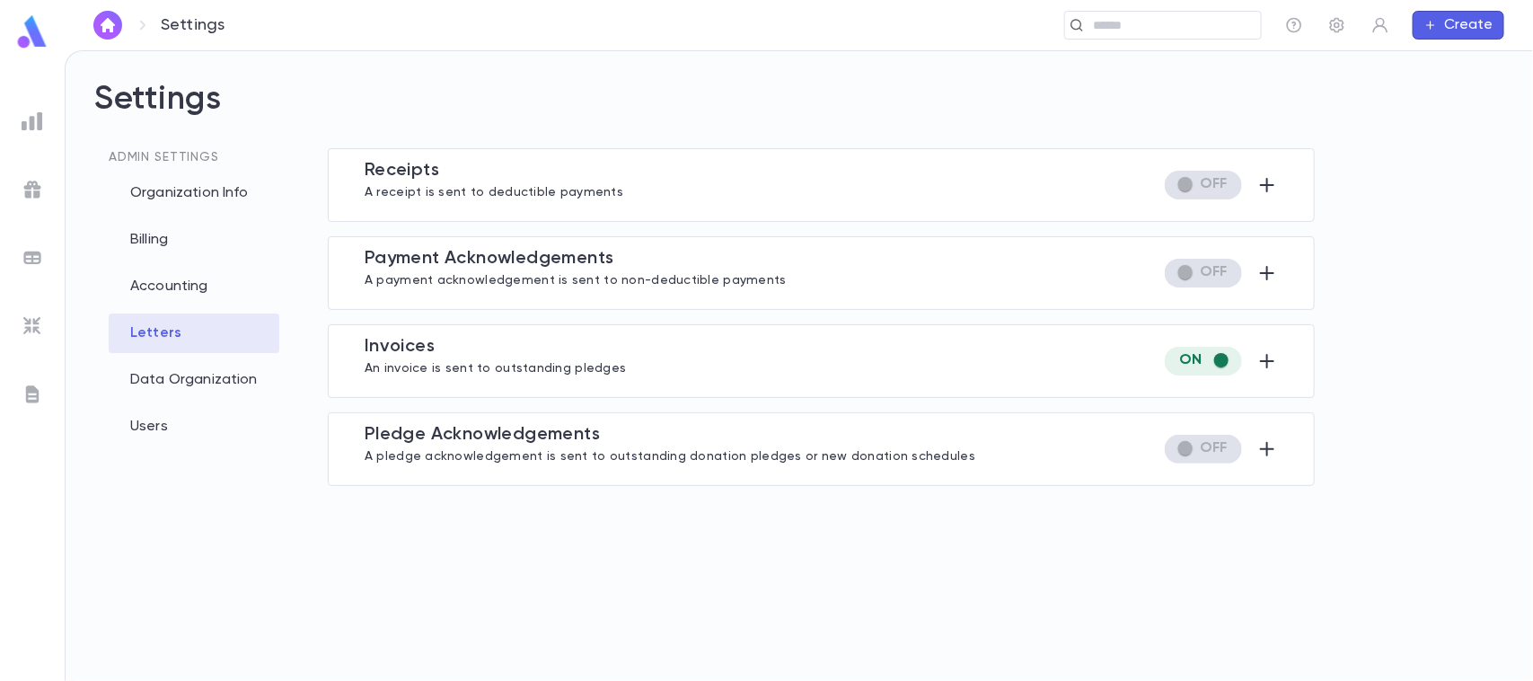
click at [973, 359] on div "Invoice s An invoice is sent to outstanding pledges" at bounding box center [821, 361] width 913 height 50
click at [577, 359] on p "An invoice is sent to outstanding pledges" at bounding box center [495, 366] width 261 height 18
click at [1262, 357] on icon "button" at bounding box center [1268, 361] width 22 height 22
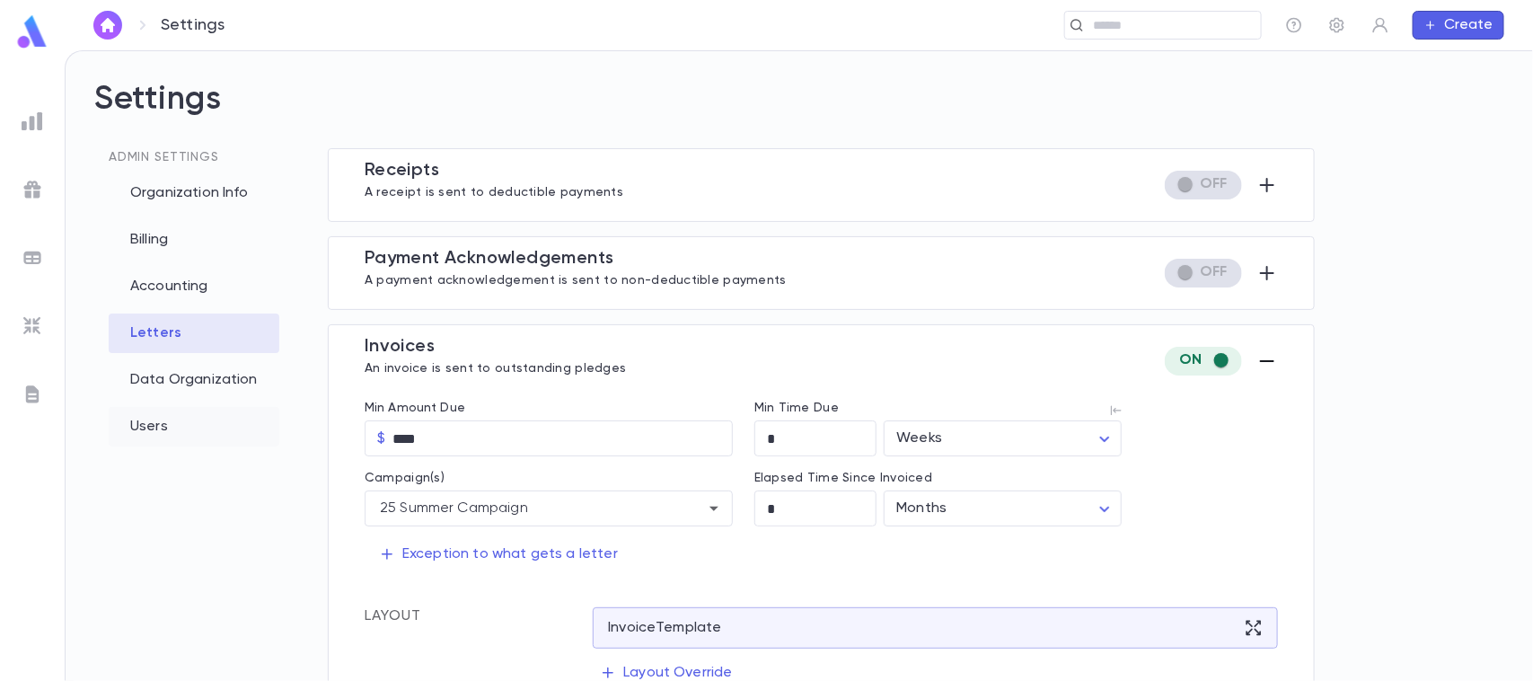
click at [163, 429] on div "Users" at bounding box center [194, 427] width 171 height 40
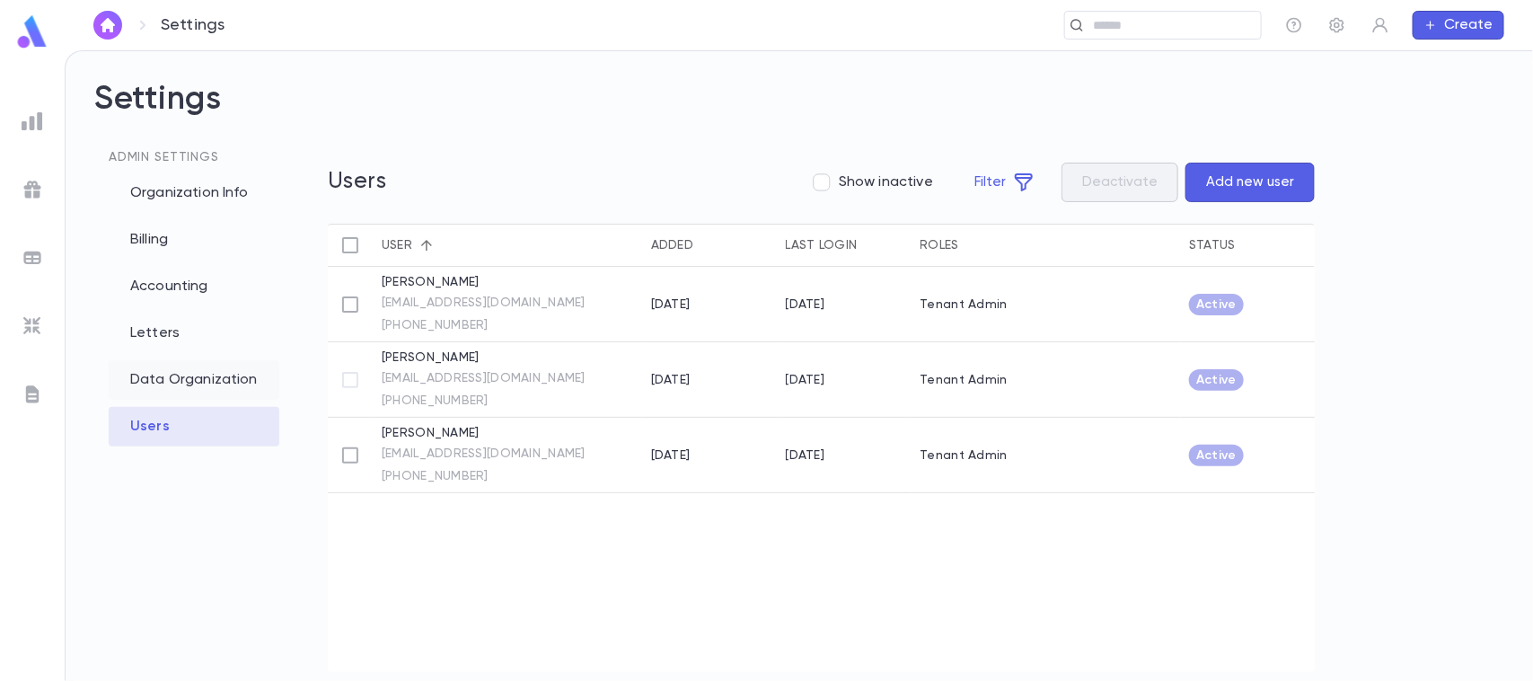
click at [175, 383] on div "Data Organization" at bounding box center [194, 380] width 171 height 40
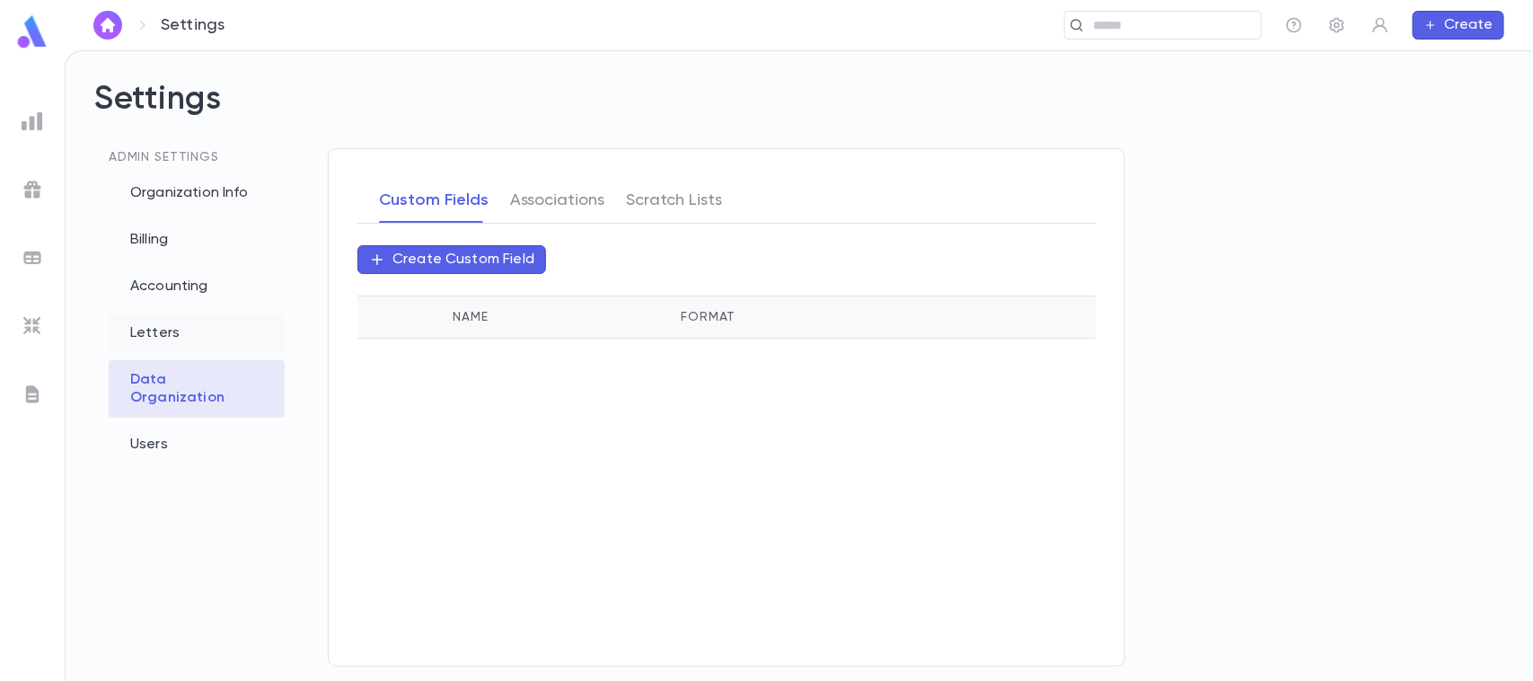
click at [139, 333] on div "Letters" at bounding box center [197, 333] width 176 height 40
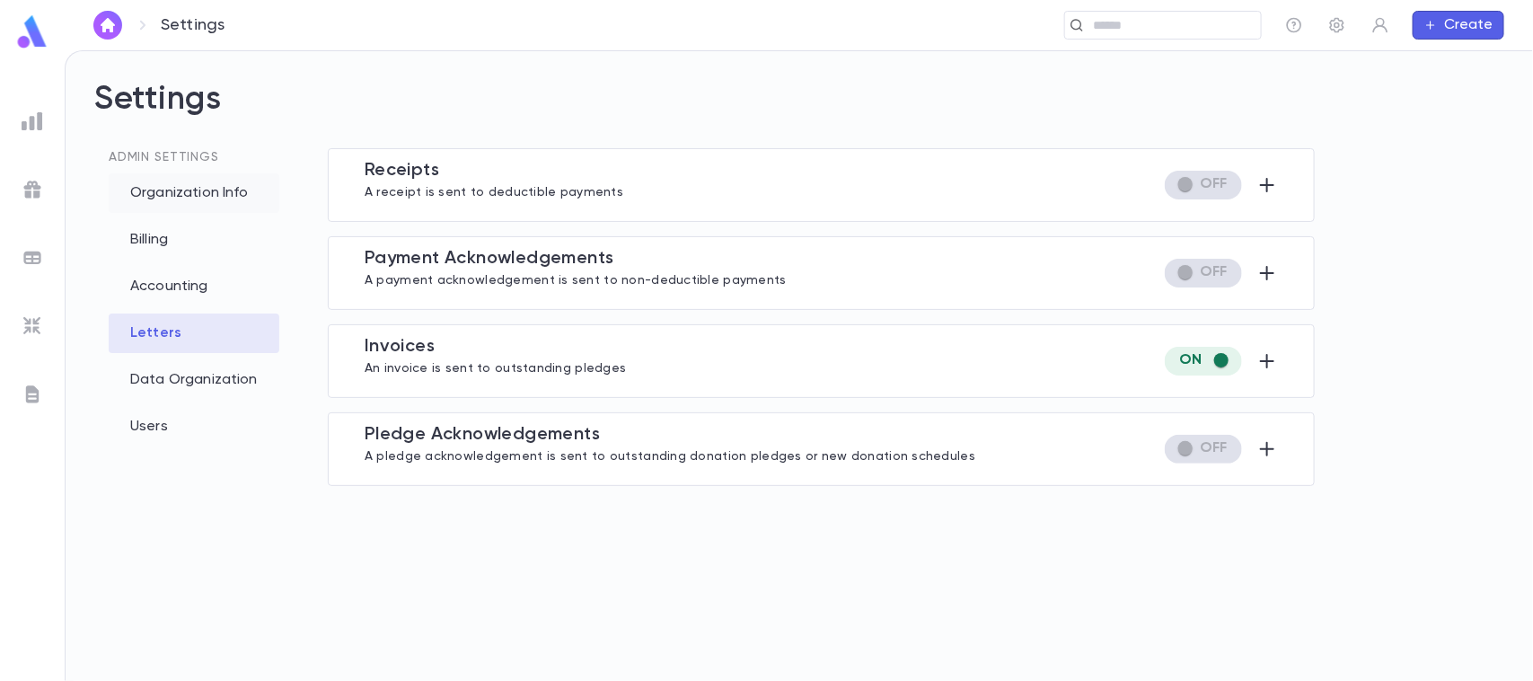
click at [167, 200] on div "Organization Info" at bounding box center [194, 193] width 171 height 40
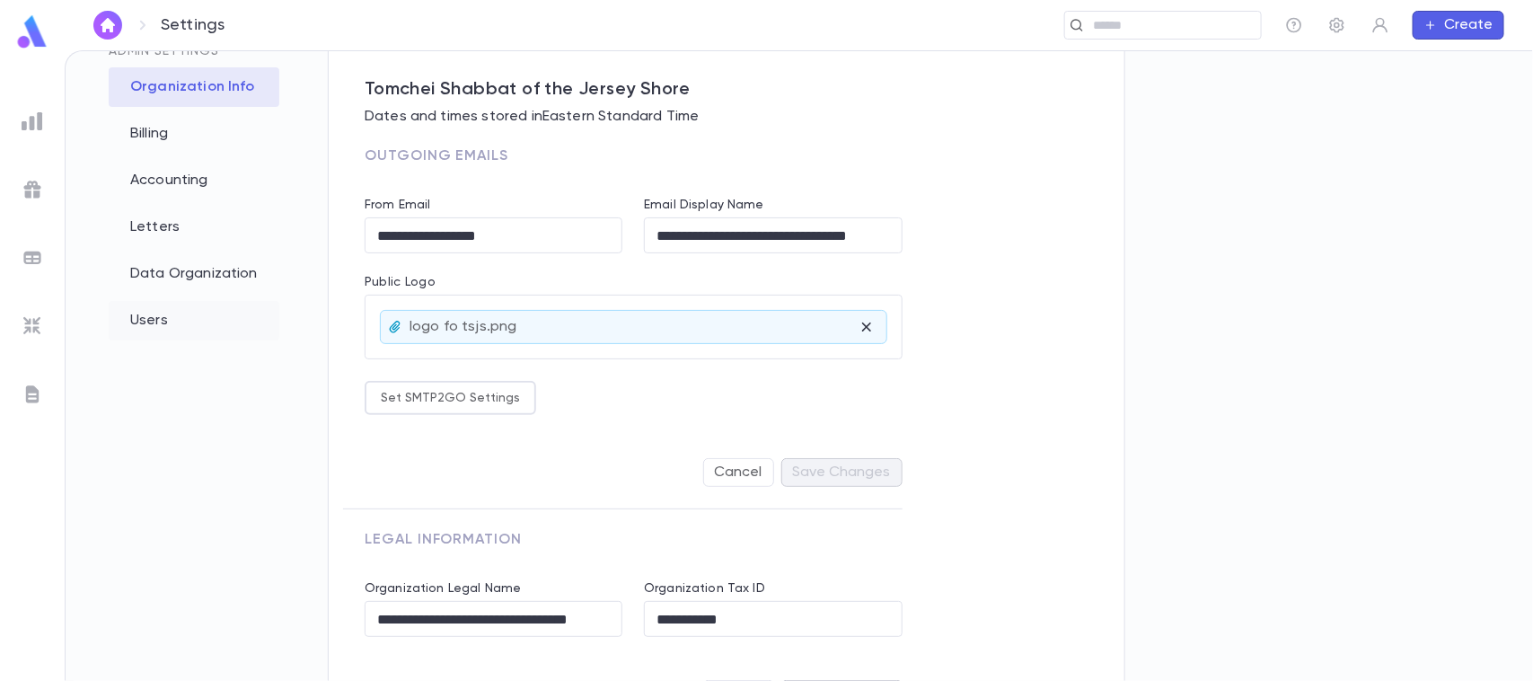
scroll to position [112, 0]
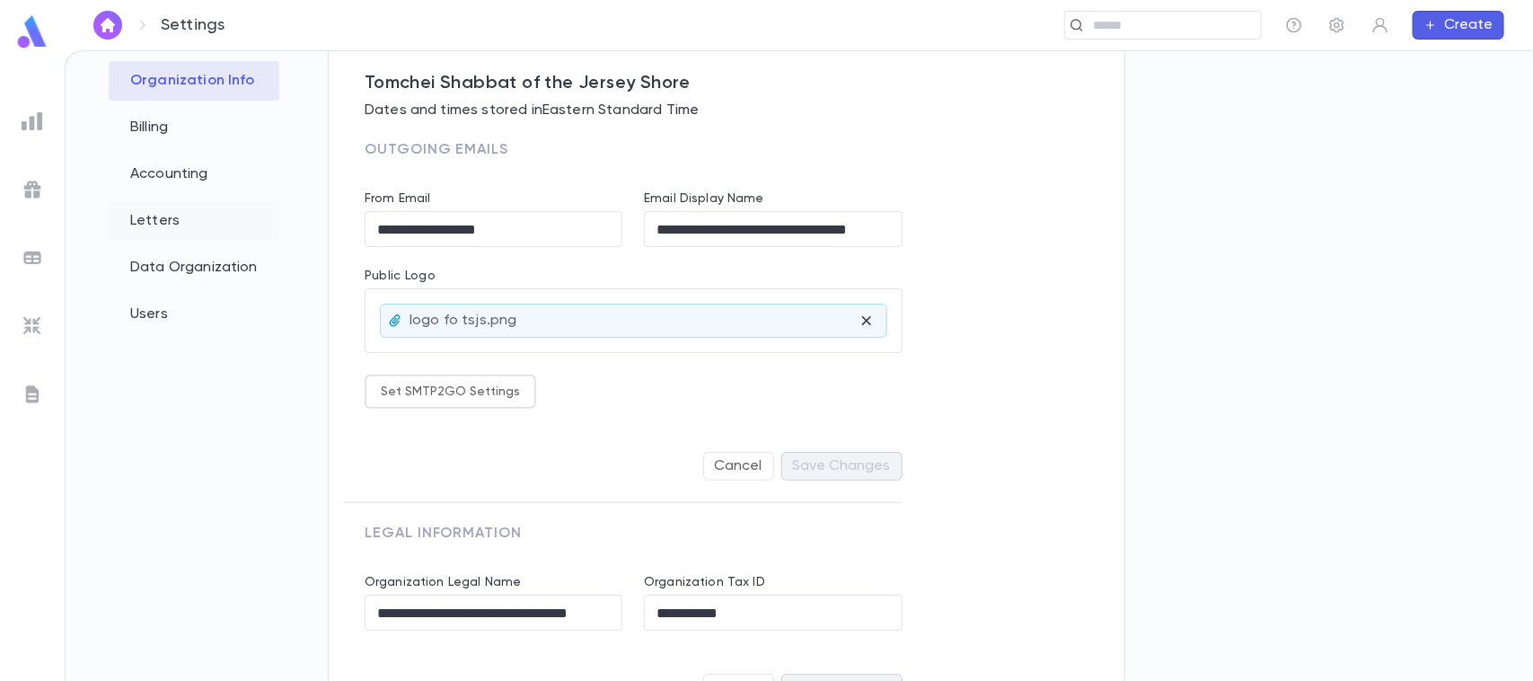
click at [137, 231] on div "Letters" at bounding box center [194, 221] width 171 height 40
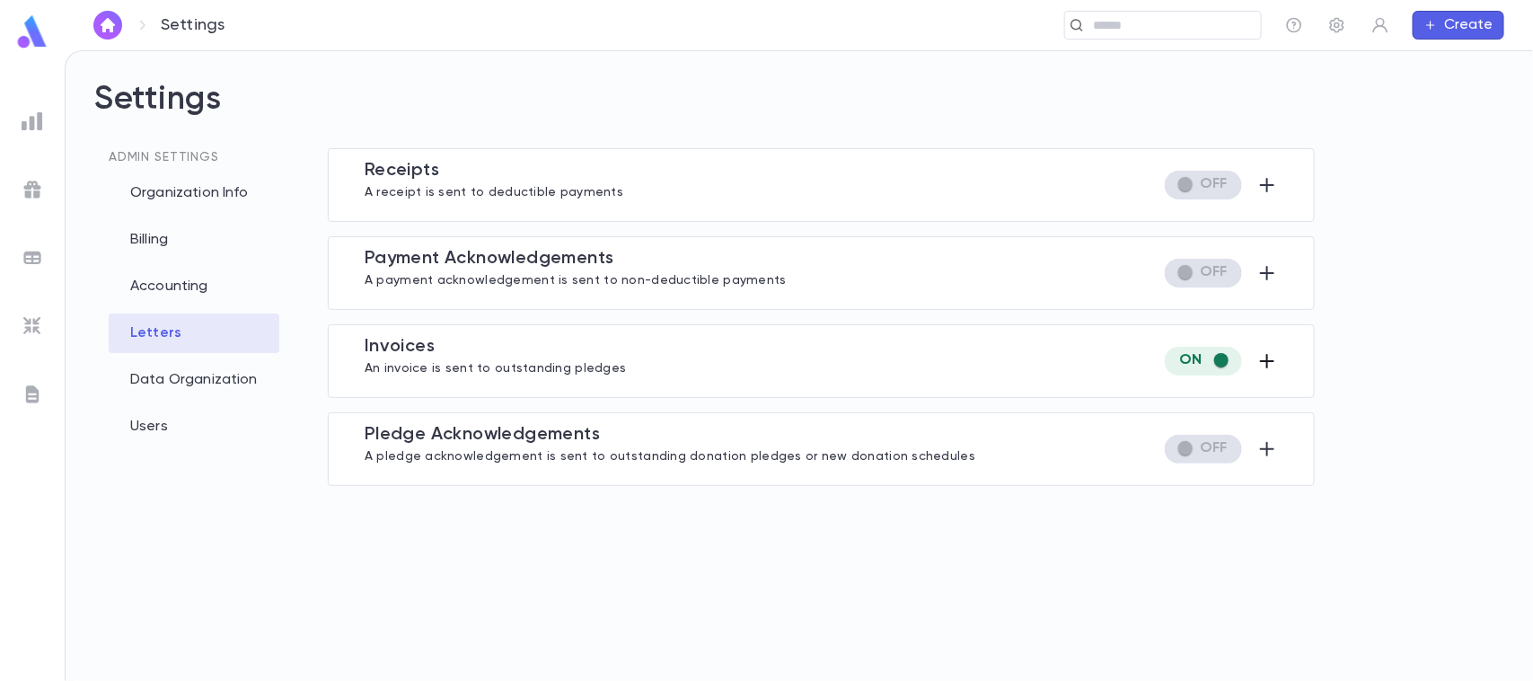
click at [1277, 357] on icon "button" at bounding box center [1268, 361] width 22 height 22
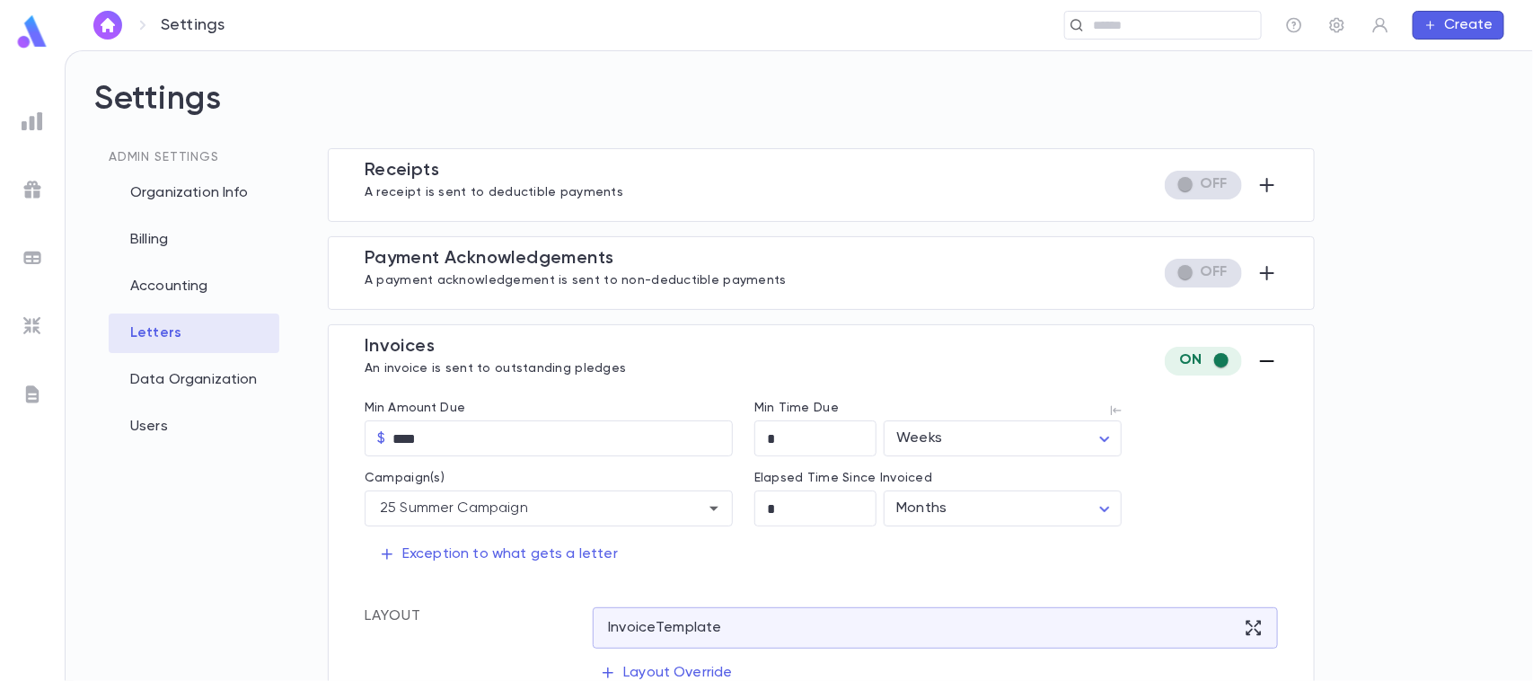
click at [518, 153] on div "Receipt s A receipt is sent to deductible payments Exception to what gets a let…" at bounding box center [821, 185] width 987 height 74
click at [514, 167] on div "Receipt s A receipt is sent to deductible payments" at bounding box center [494, 185] width 259 height 50
click at [247, 504] on div "Admin Settings Organization Info Billing Accounting Letters Data Organization U…" at bounding box center [196, 448] width 205 height 601
click at [375, 180] on span "Receipt s" at bounding box center [402, 171] width 75 height 18
click at [150, 425] on div "Users" at bounding box center [194, 427] width 171 height 40
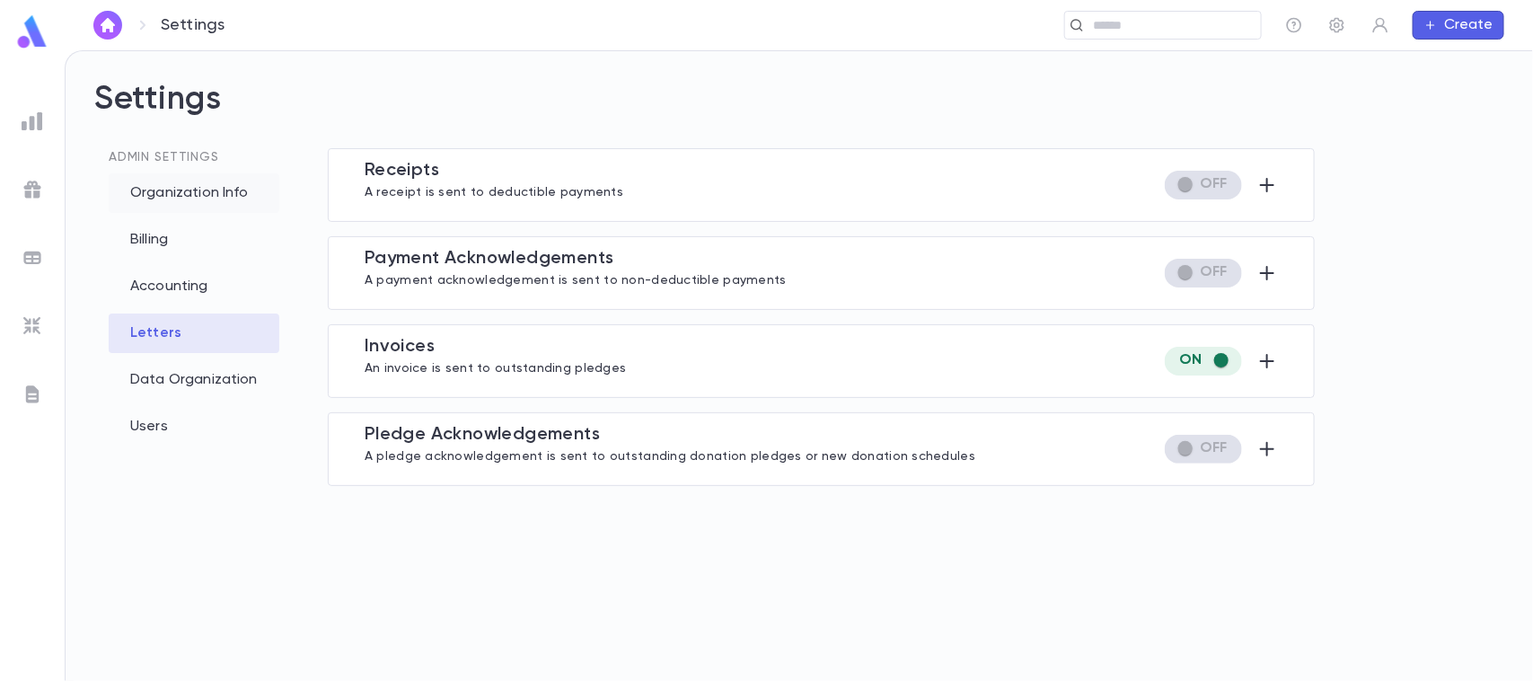
click at [225, 200] on div "Organization Info" at bounding box center [194, 193] width 171 height 40
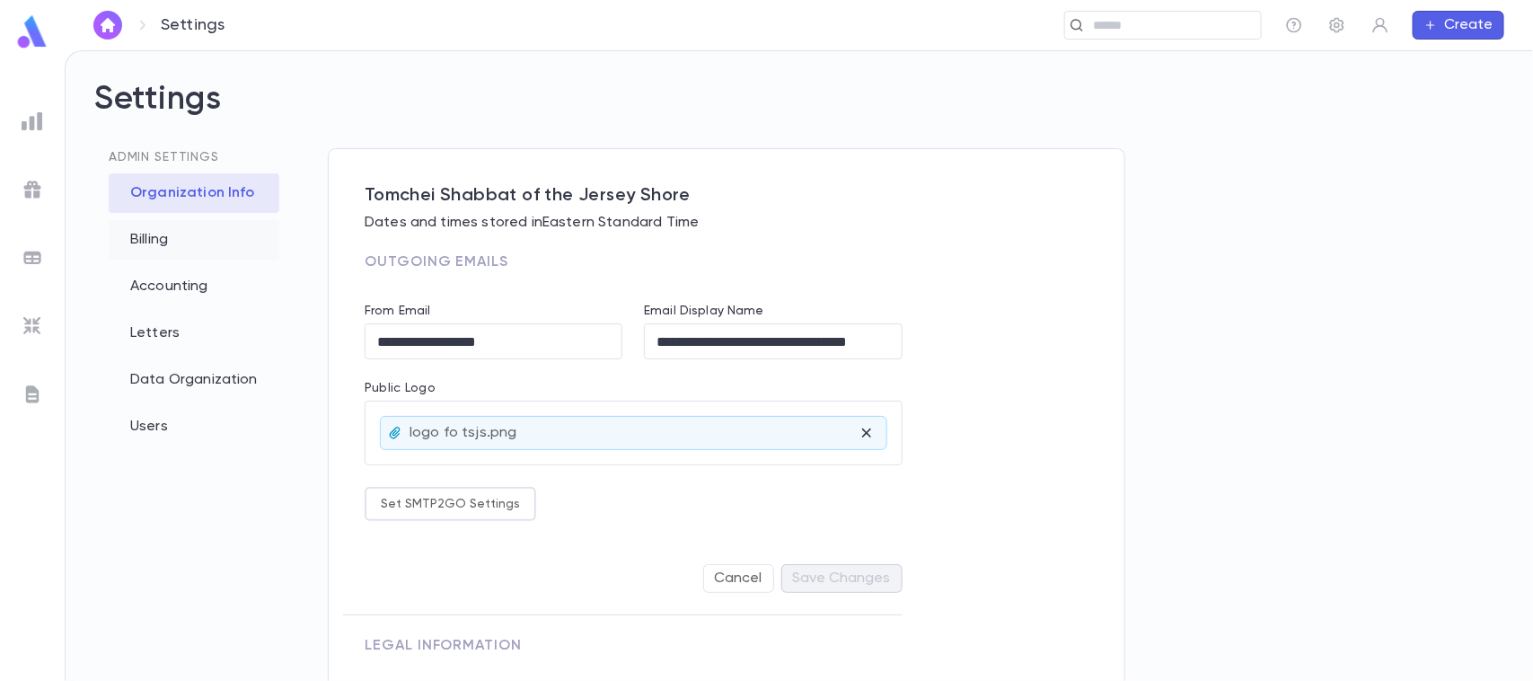
click at [171, 235] on div "Billing" at bounding box center [194, 240] width 171 height 40
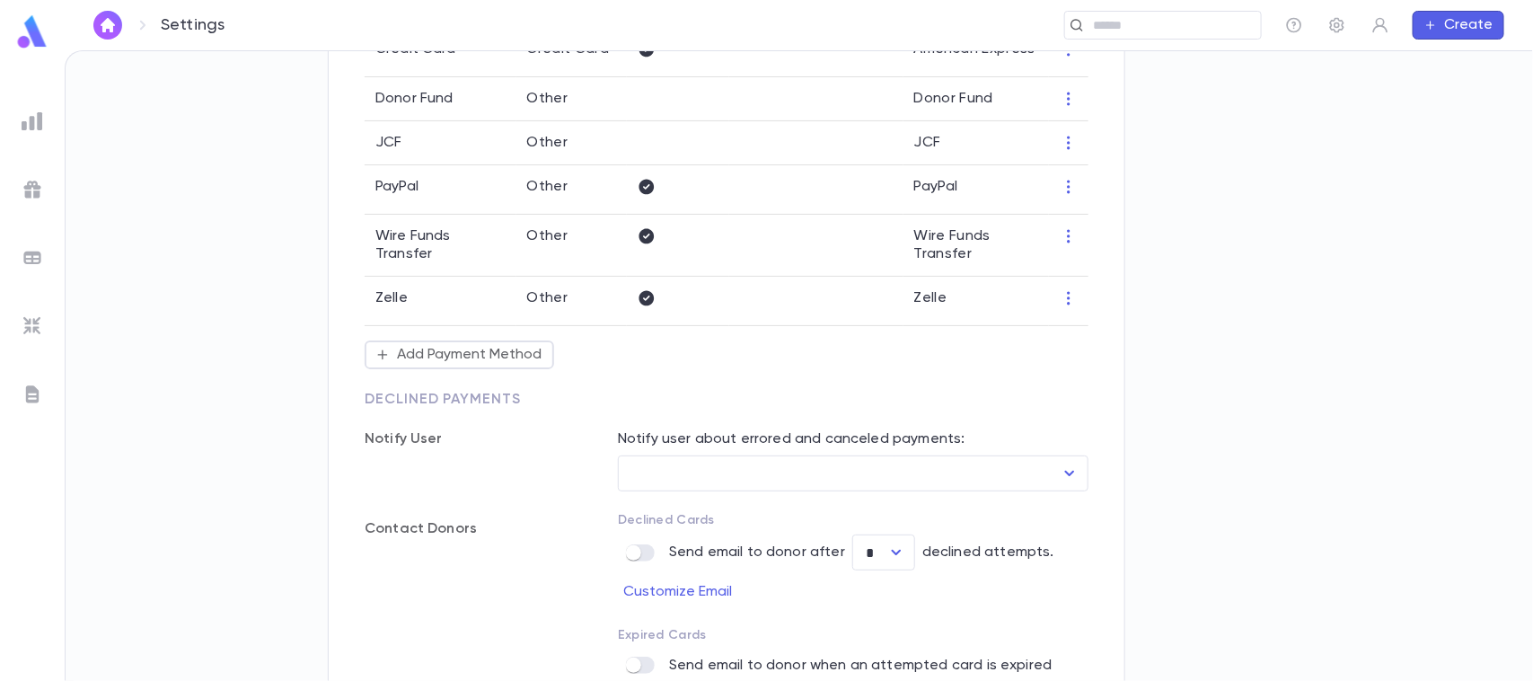
scroll to position [561, 0]
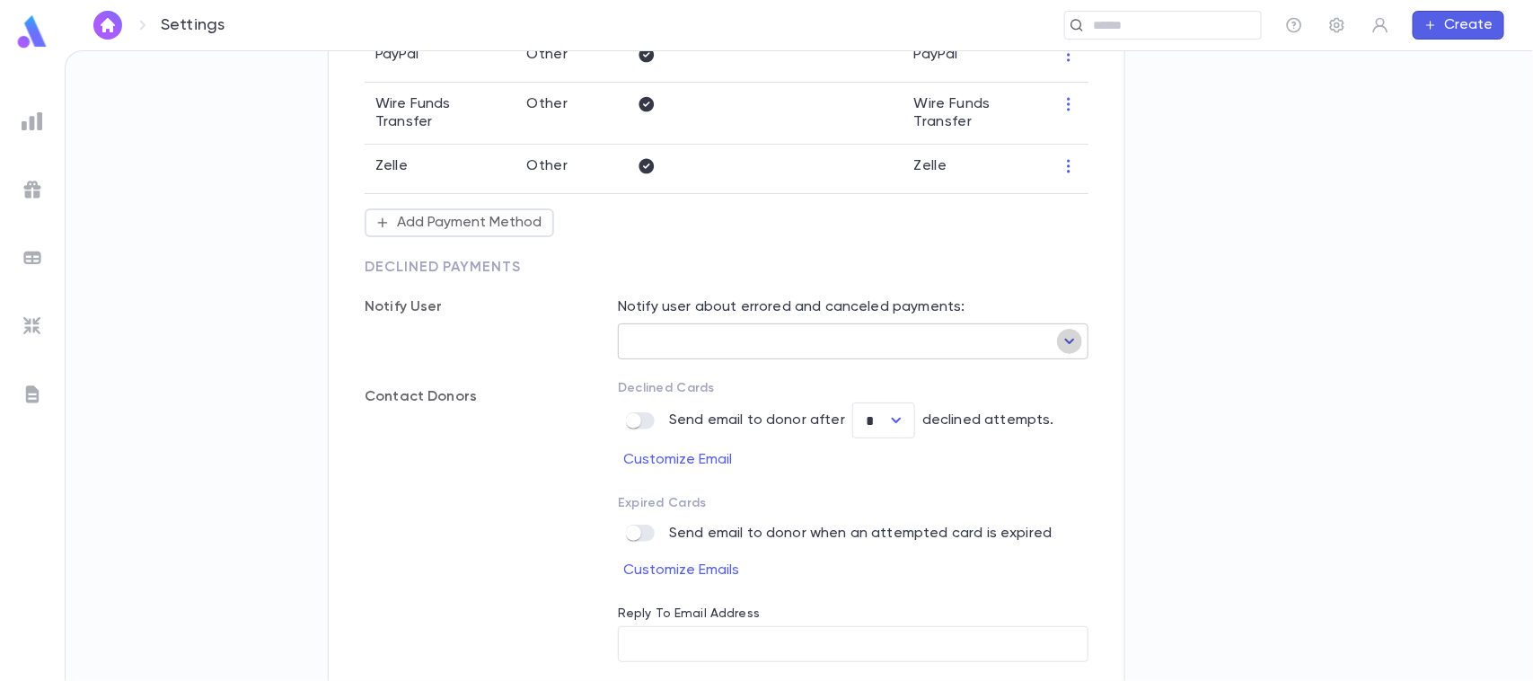
click at [1070, 341] on icon "Open" at bounding box center [1070, 341] width 10 height 5
click at [720, 384] on li "Abraham Tawil" at bounding box center [854, 380] width 471 height 29
click at [1067, 338] on icon "Open" at bounding box center [1070, 342] width 22 height 22
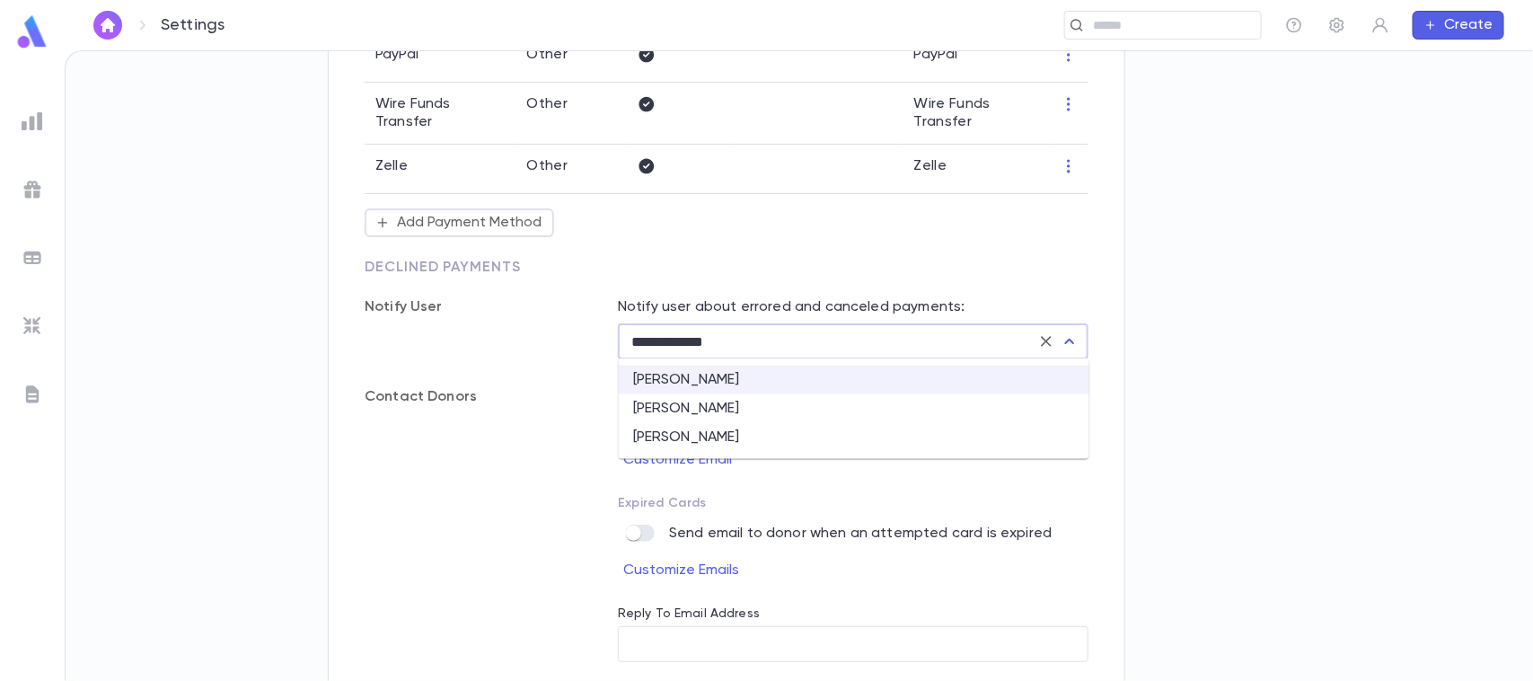
click at [706, 405] on li "Malkie Hirschman" at bounding box center [854, 408] width 471 height 29
type input "**********"
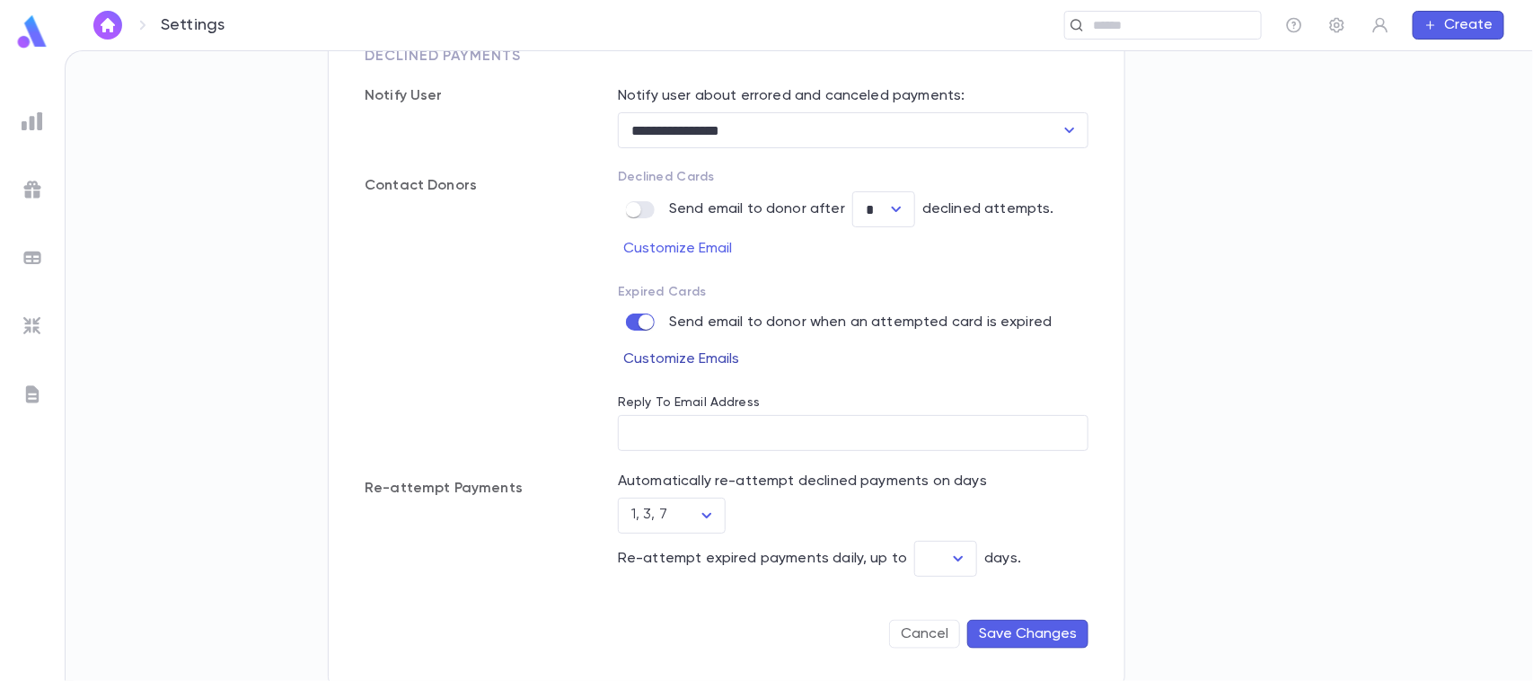
scroll to position [774, 0]
click at [658, 425] on input "Reply To Email Address" at bounding box center [853, 431] width 471 height 35
click at [657, 419] on input "Reply To Email Address" at bounding box center [853, 431] width 471 height 35
click at [636, 423] on input "Reply To Email Address" at bounding box center [853, 431] width 471 height 35
drag, startPoint x: 720, startPoint y: 424, endPoint x: 598, endPoint y: 398, distance: 124.9
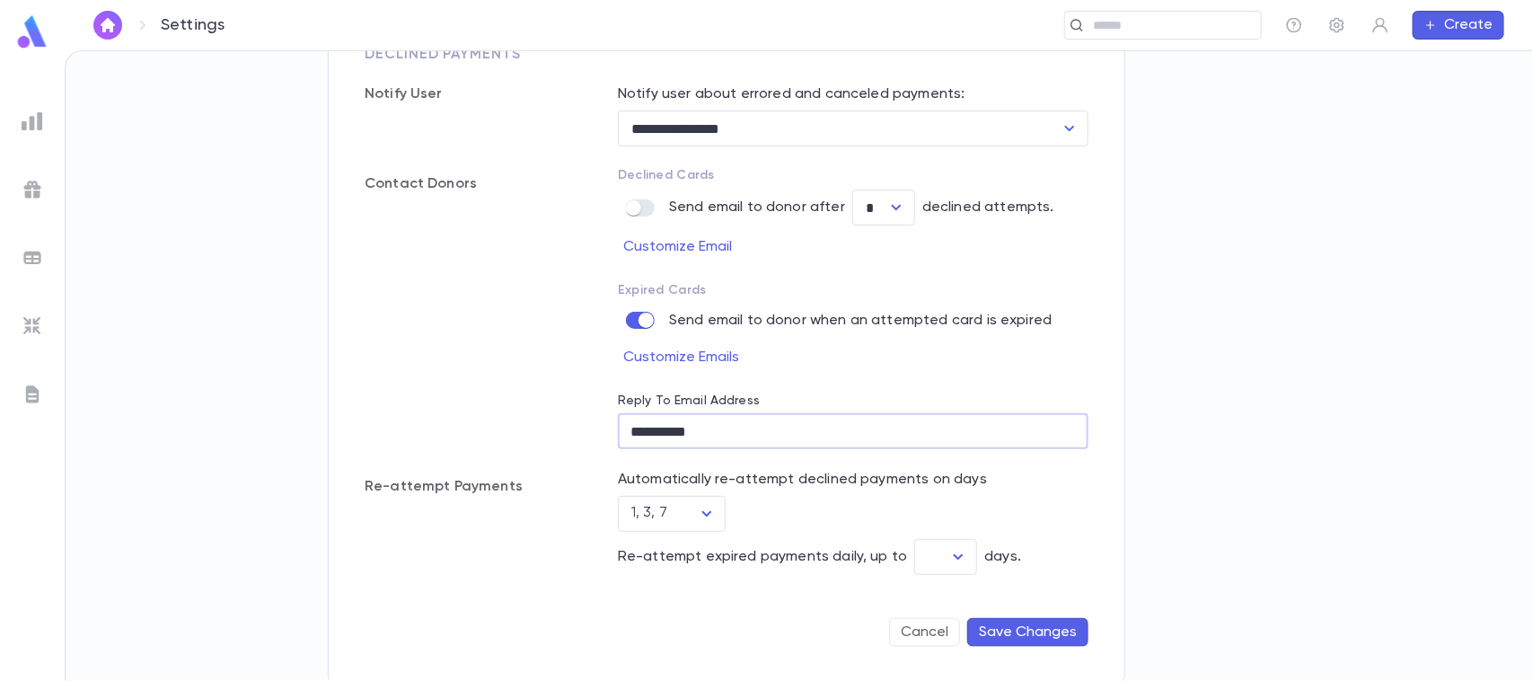
click at [598, 398] on div "**********" at bounding box center [835, 297] width 507 height 303
click at [703, 512] on icon "Open" at bounding box center [707, 514] width 22 height 22
type input "**********"
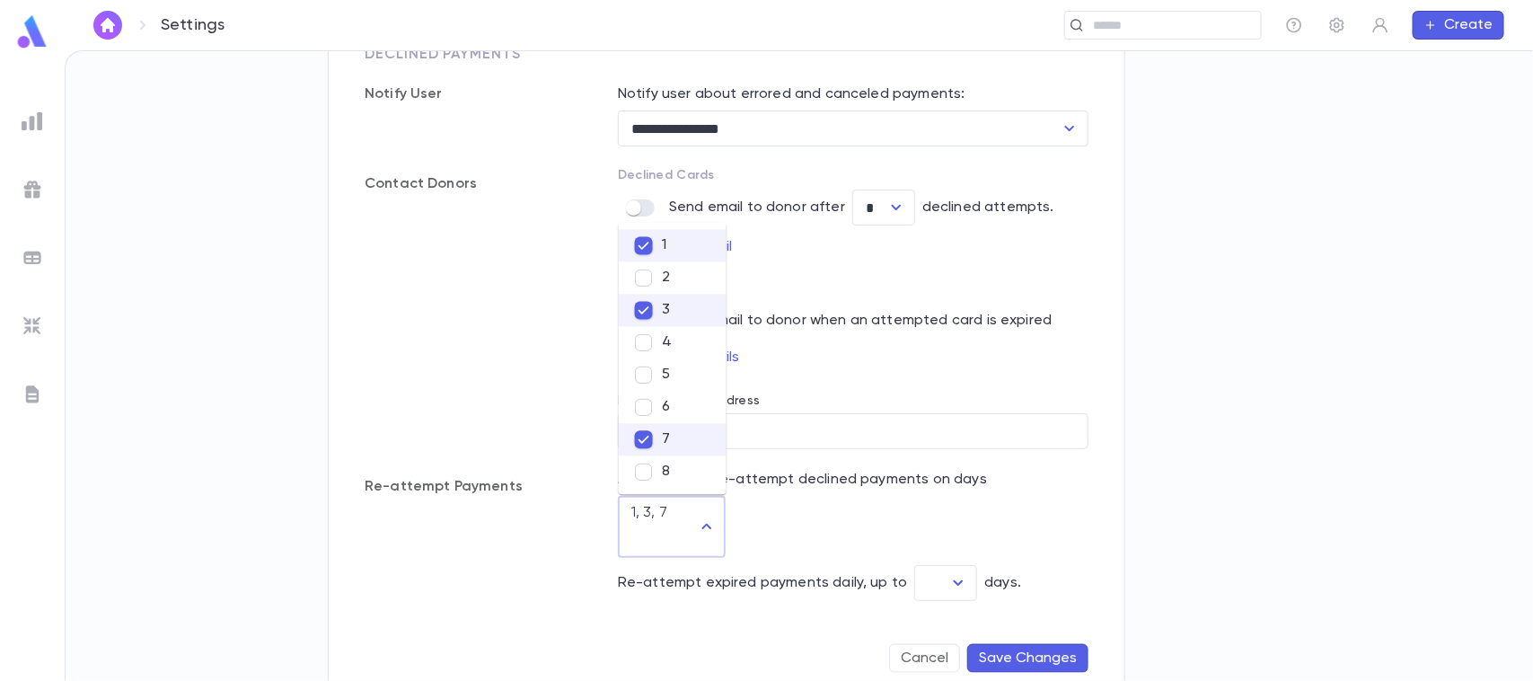
click at [842, 571] on div "Re-attempt expired payments daily, up to ​ days." at bounding box center [853, 583] width 471 height 36
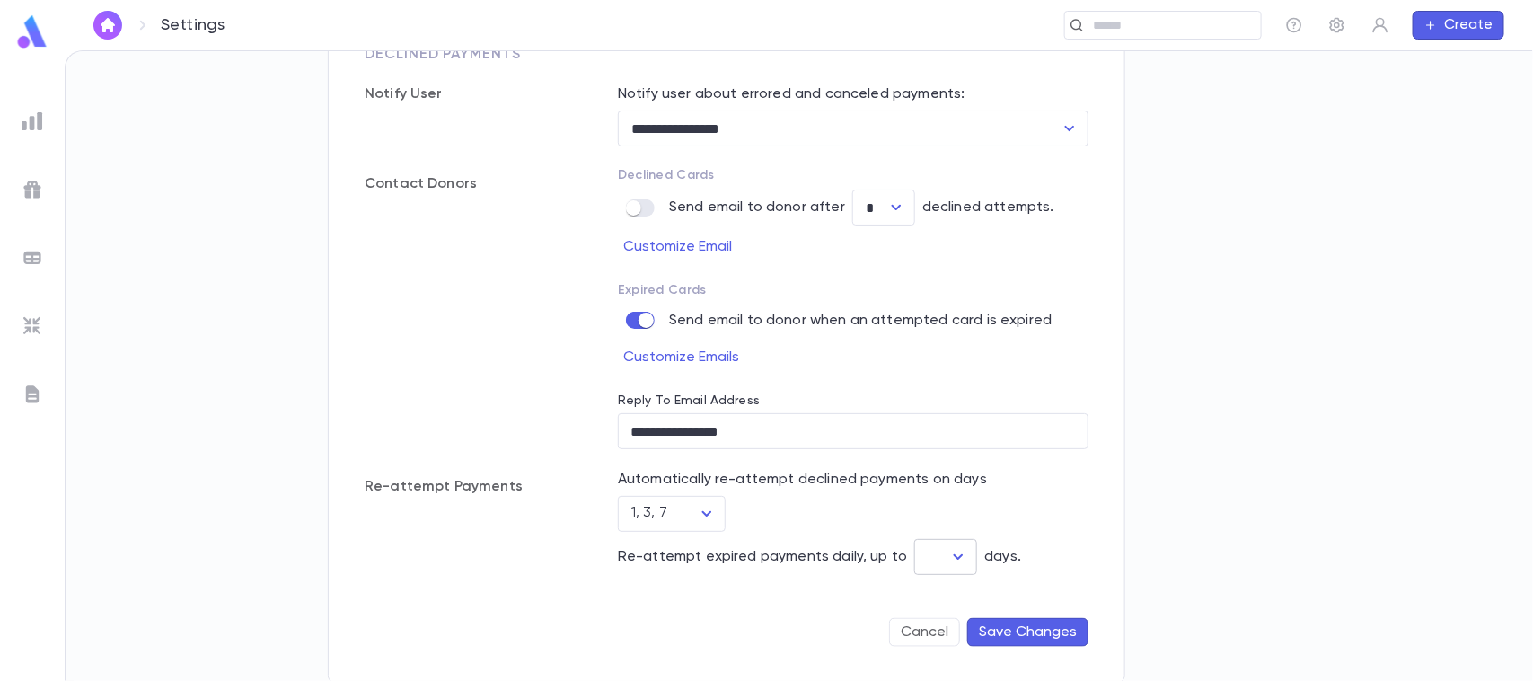
click at [955, 551] on icon "Open" at bounding box center [959, 557] width 22 height 22
click at [931, 518] on li "7" at bounding box center [939, 515] width 63 height 29
type input "*"
click at [1002, 629] on button "Save Changes" at bounding box center [1027, 632] width 121 height 29
click at [141, 153] on div "**********" at bounding box center [800, 366] width 1468 height 630
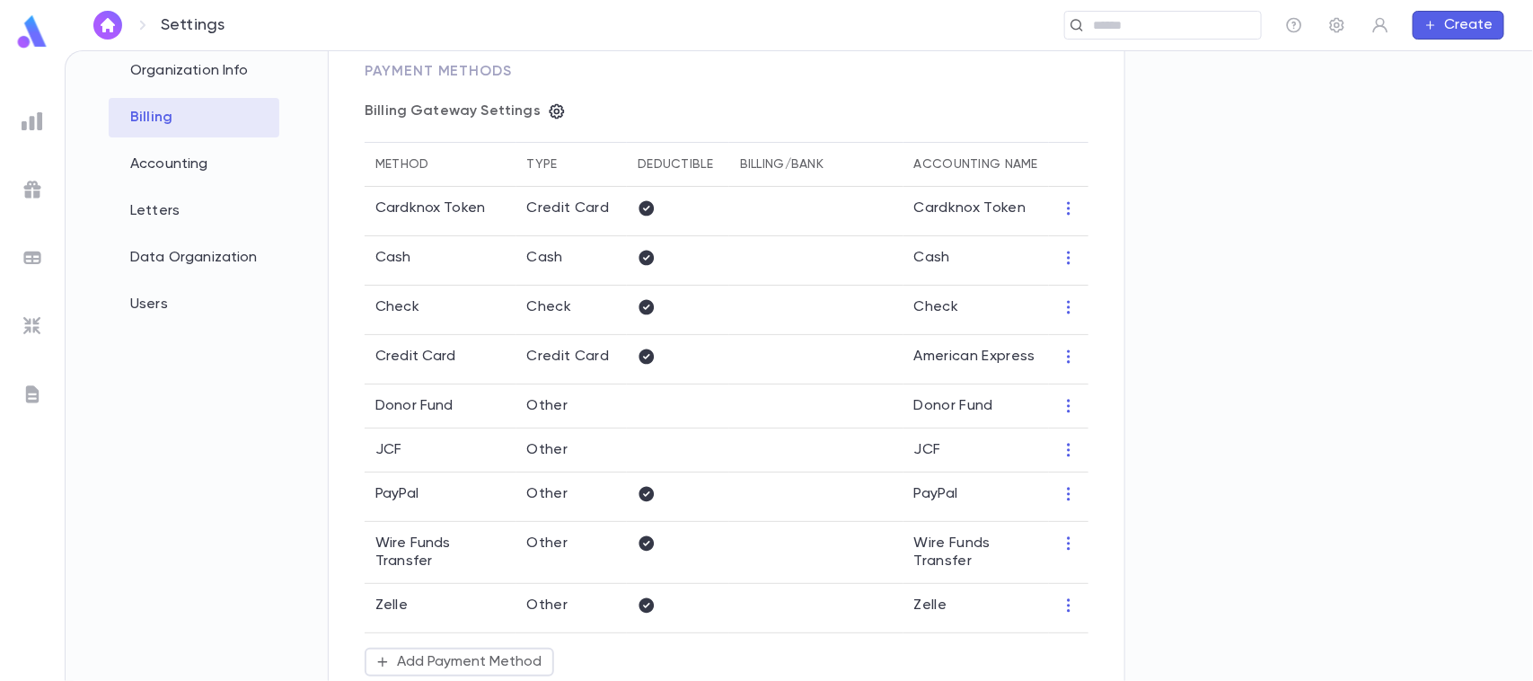
scroll to position [101, 0]
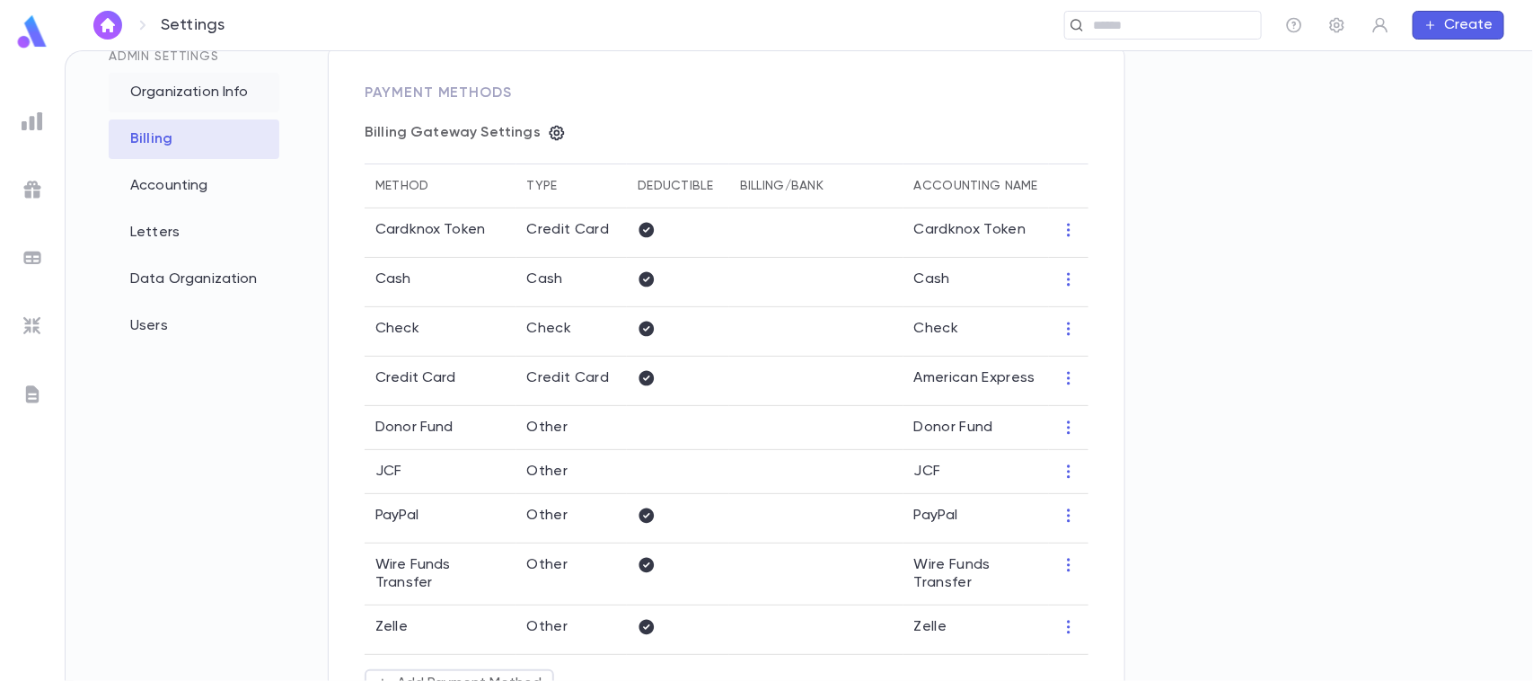
click at [145, 178] on div "Accounting" at bounding box center [194, 186] width 171 height 40
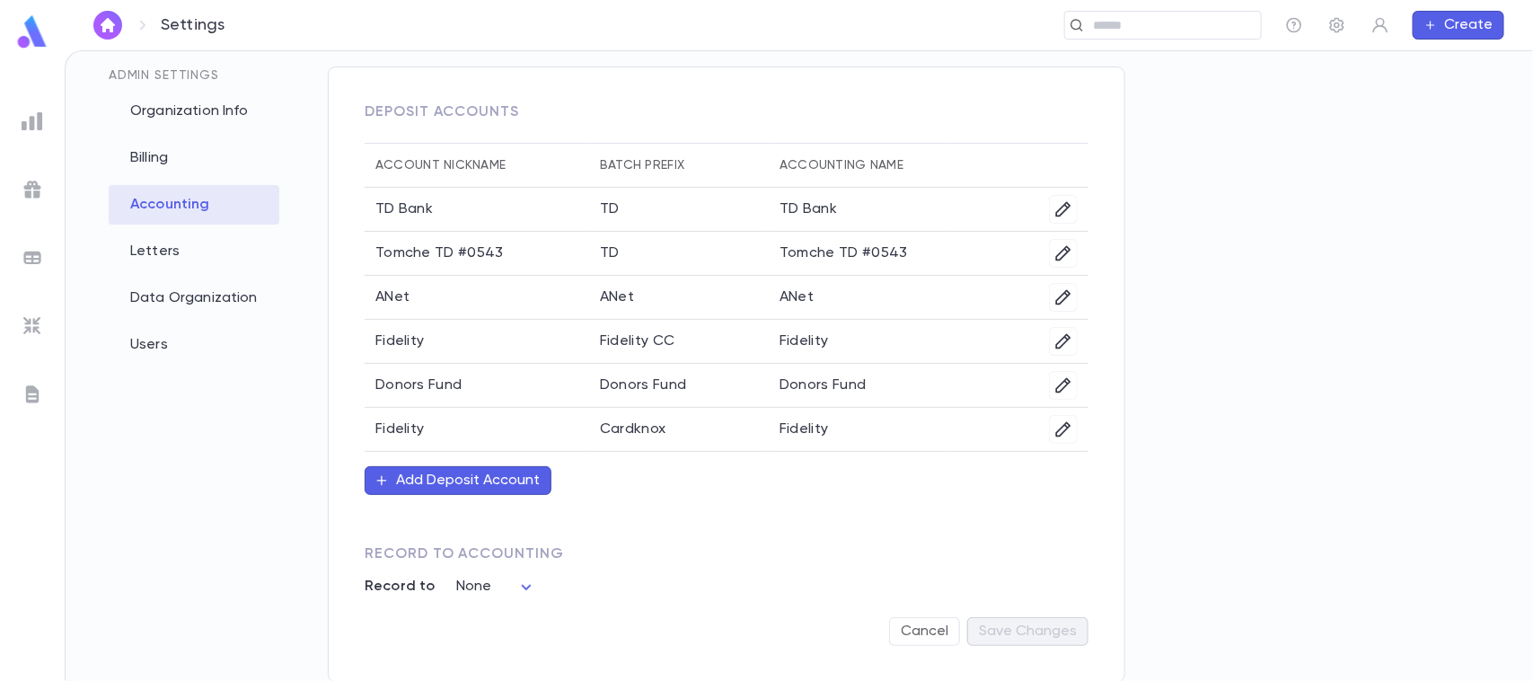
scroll to position [85, 0]
click at [154, 252] on div "Letters" at bounding box center [194, 250] width 171 height 40
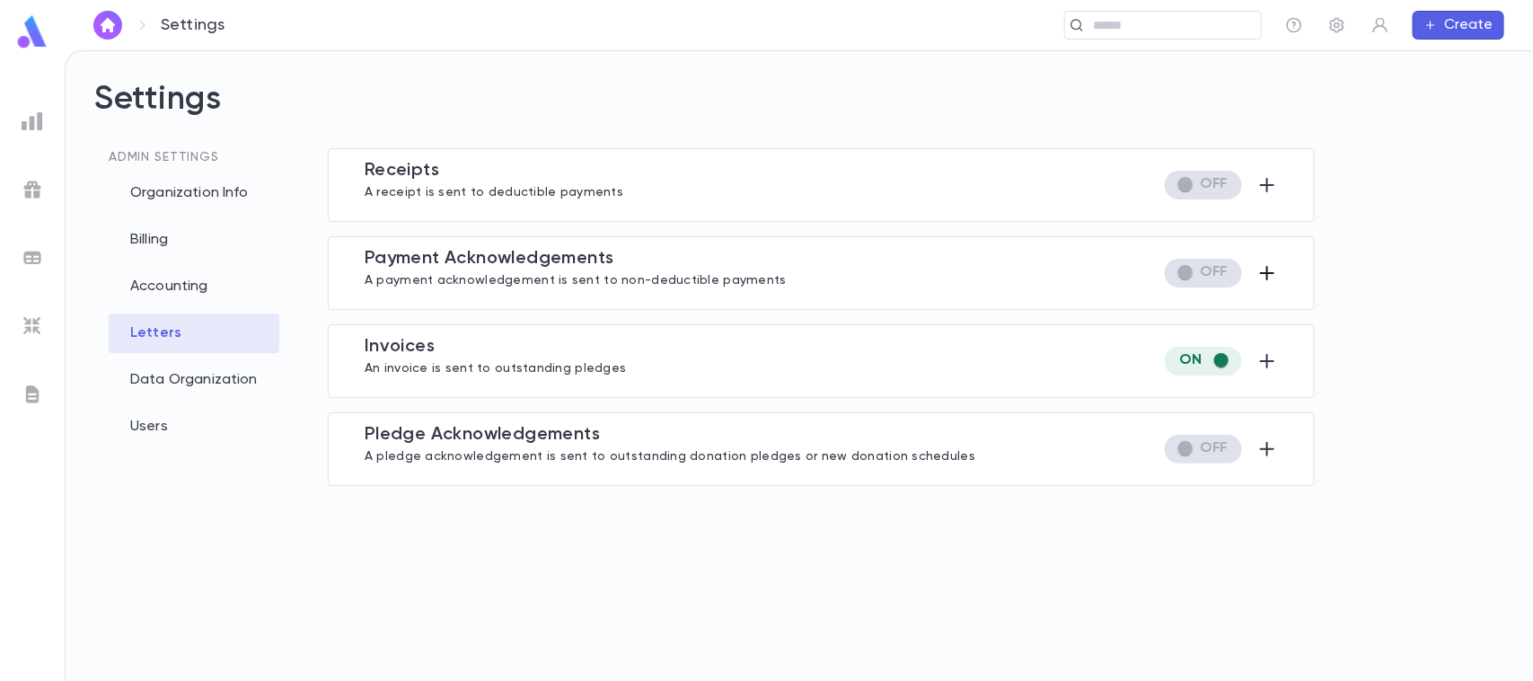
click at [1259, 270] on icon "button" at bounding box center [1268, 273] width 22 height 22
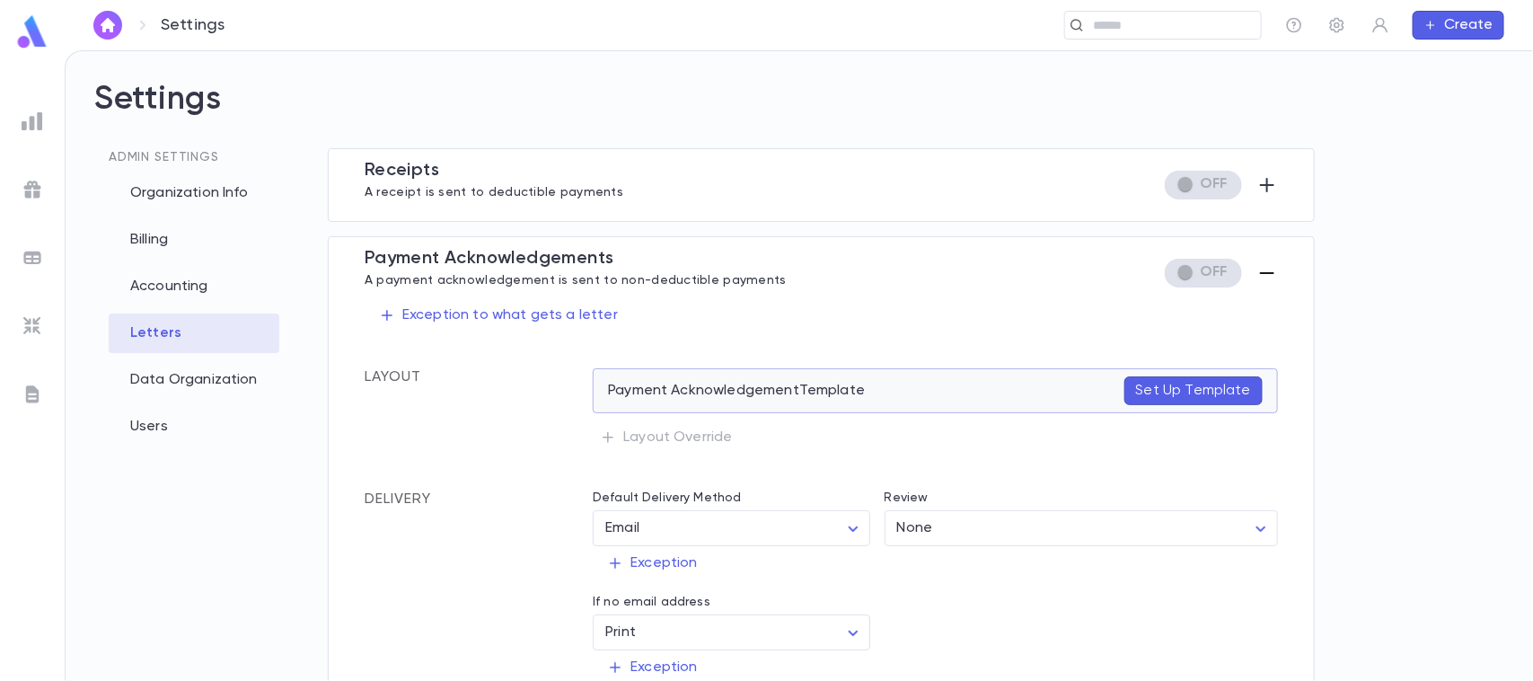
click at [1125, 391] on button "Set Up Template" at bounding box center [1194, 390] width 138 height 29
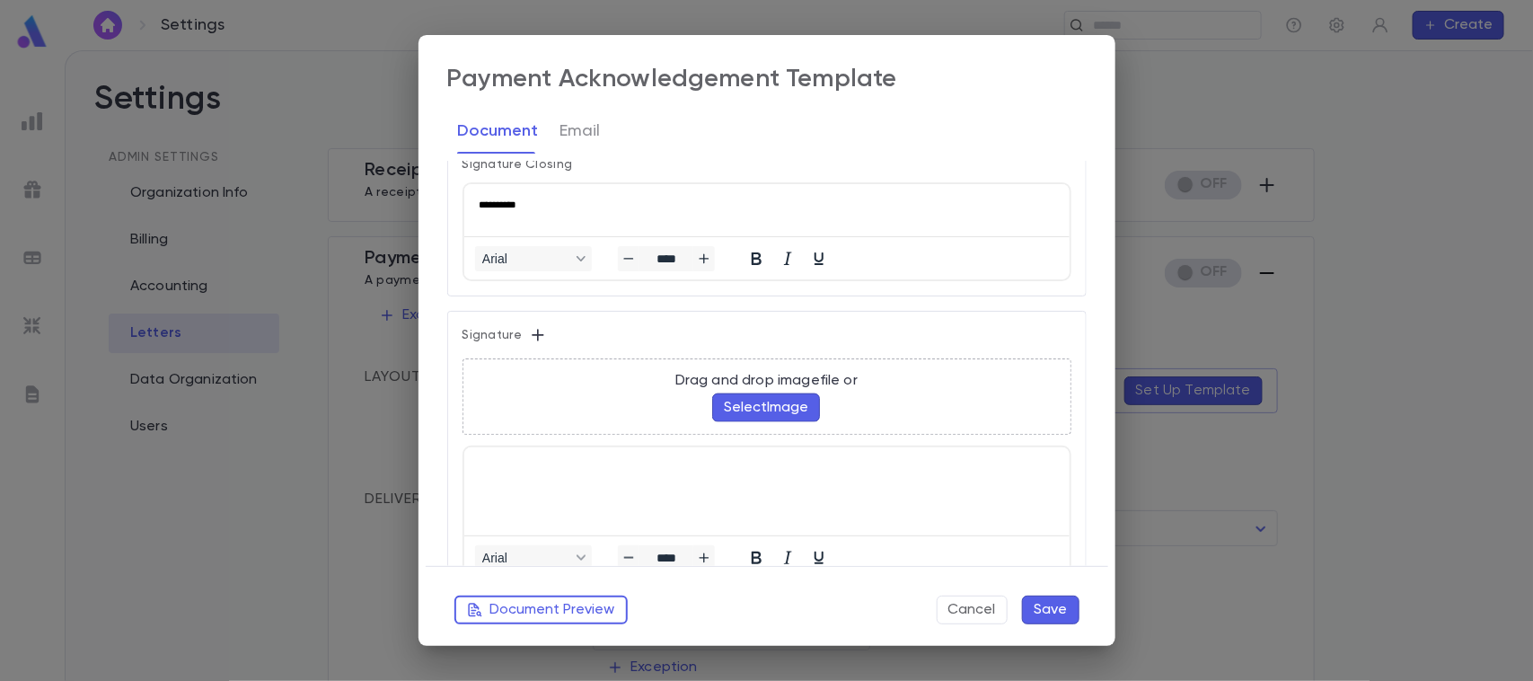
scroll to position [1259, 0]
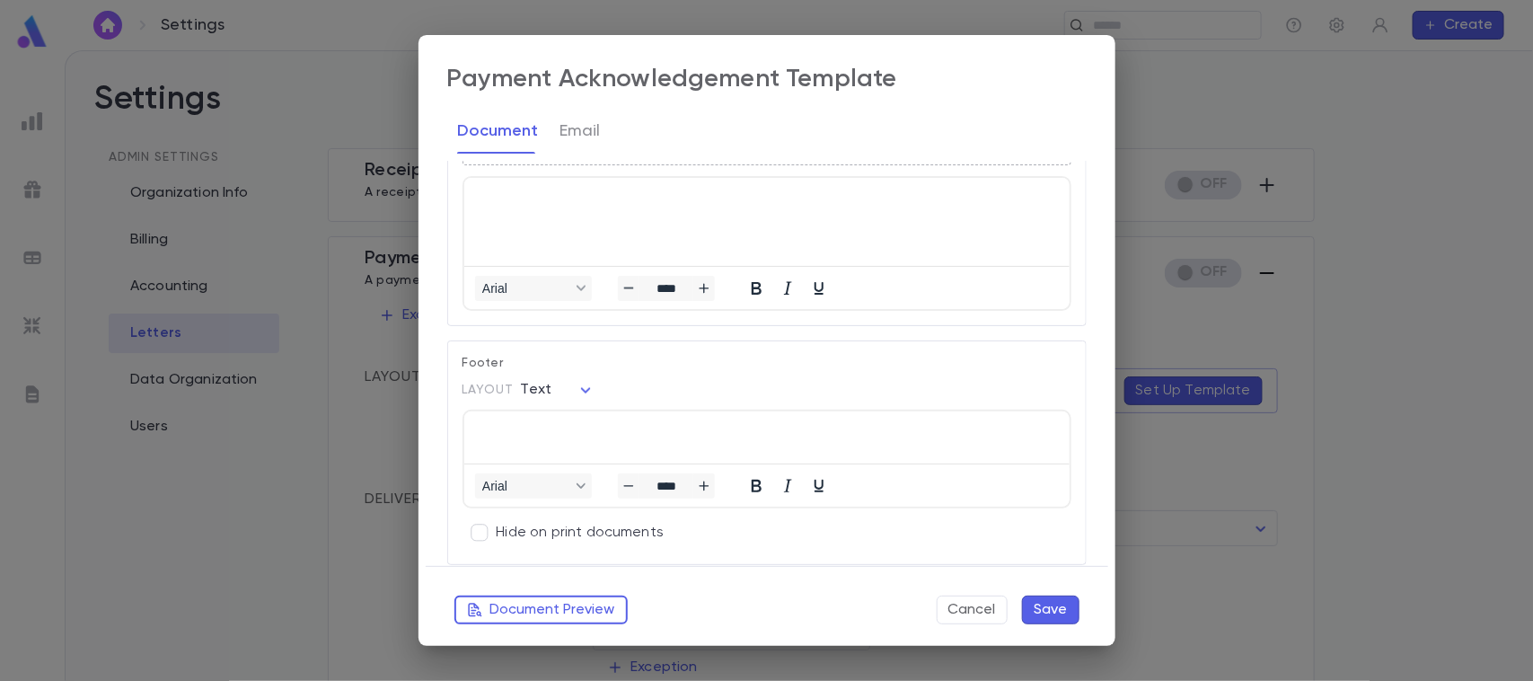
click at [1254, 51] on div "**********" at bounding box center [766, 340] width 1533 height 681
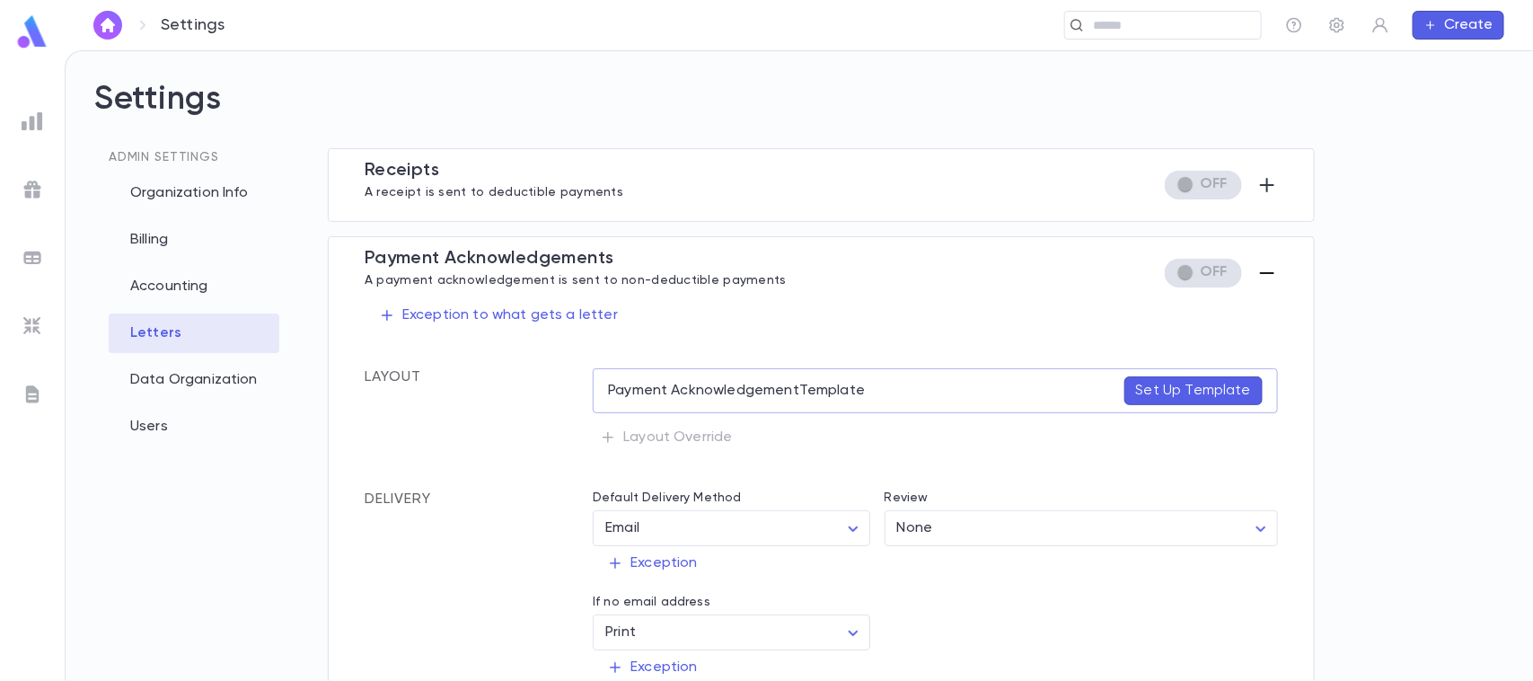
click at [178, 328] on div "Letters" at bounding box center [194, 333] width 171 height 40
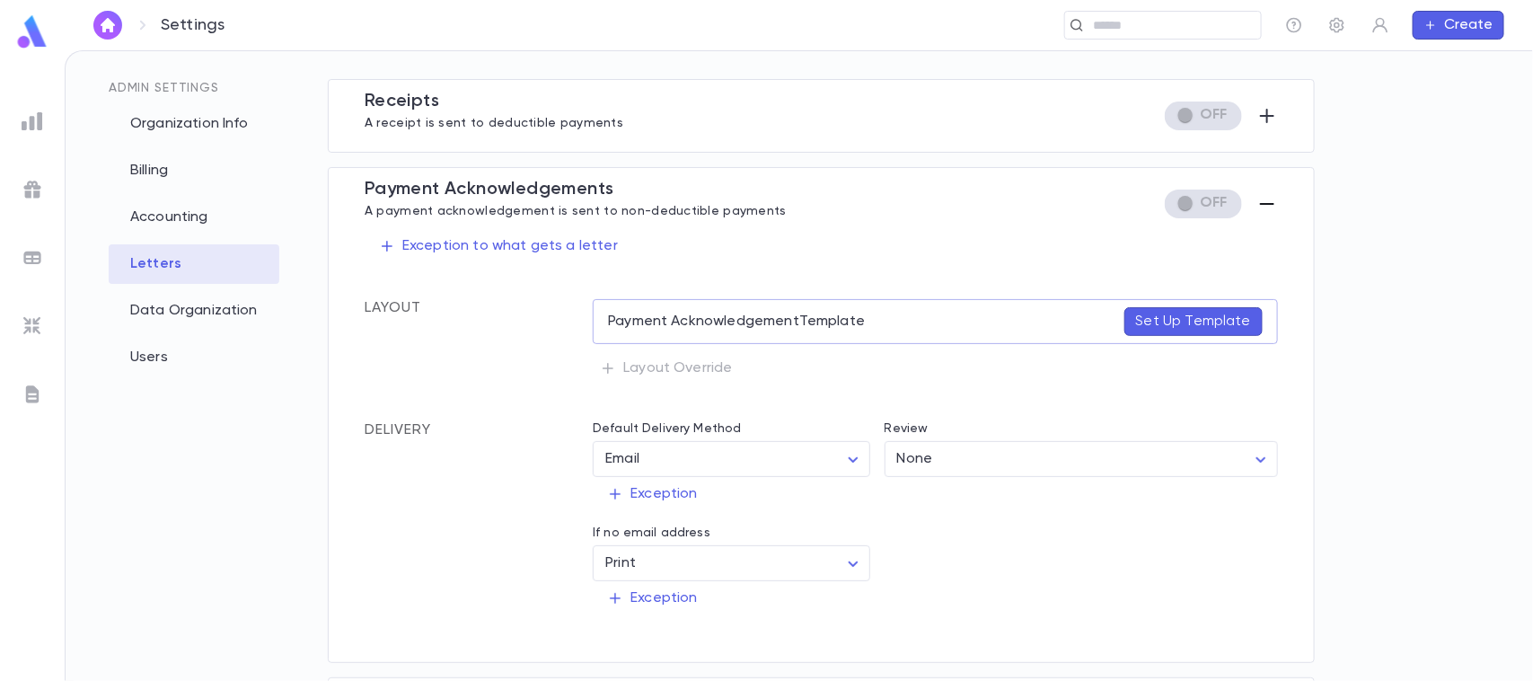
scroll to position [0, 0]
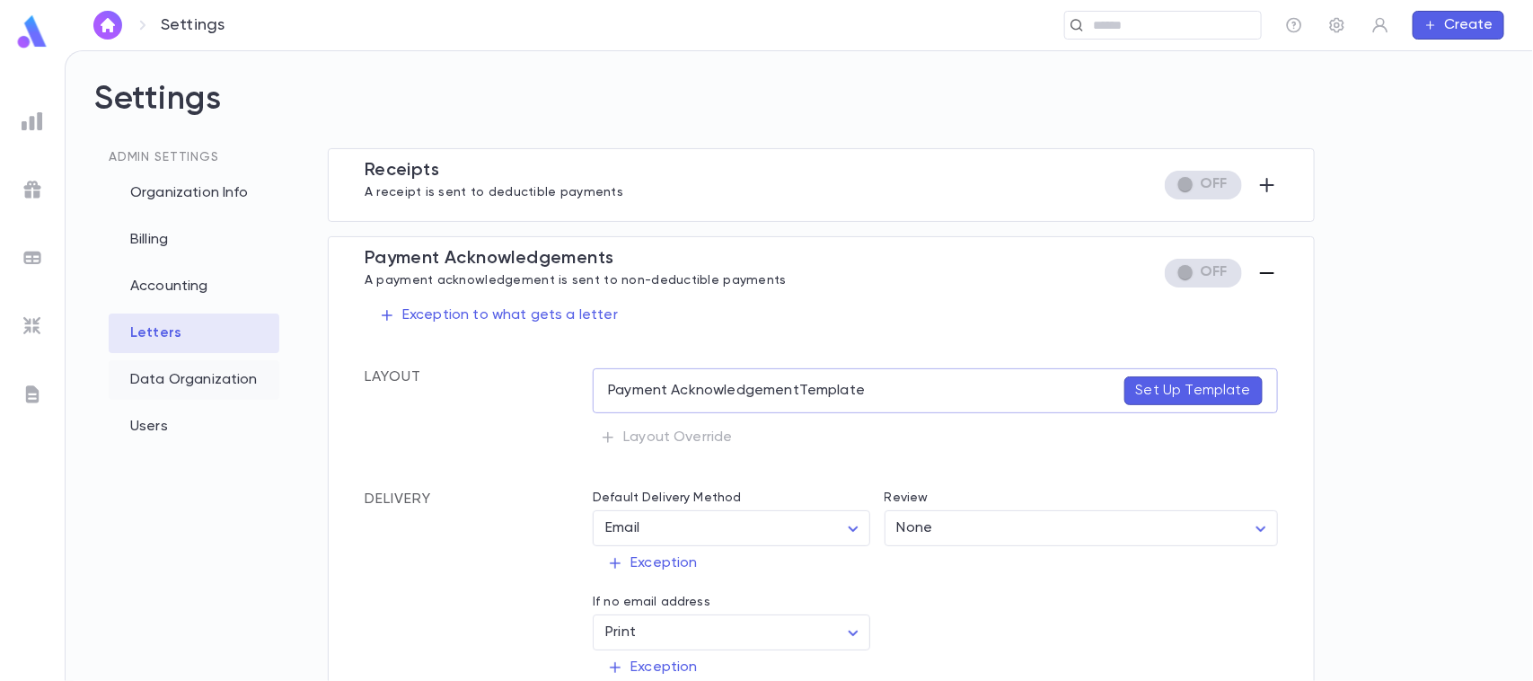
click at [225, 380] on div "Data Organization" at bounding box center [194, 380] width 171 height 40
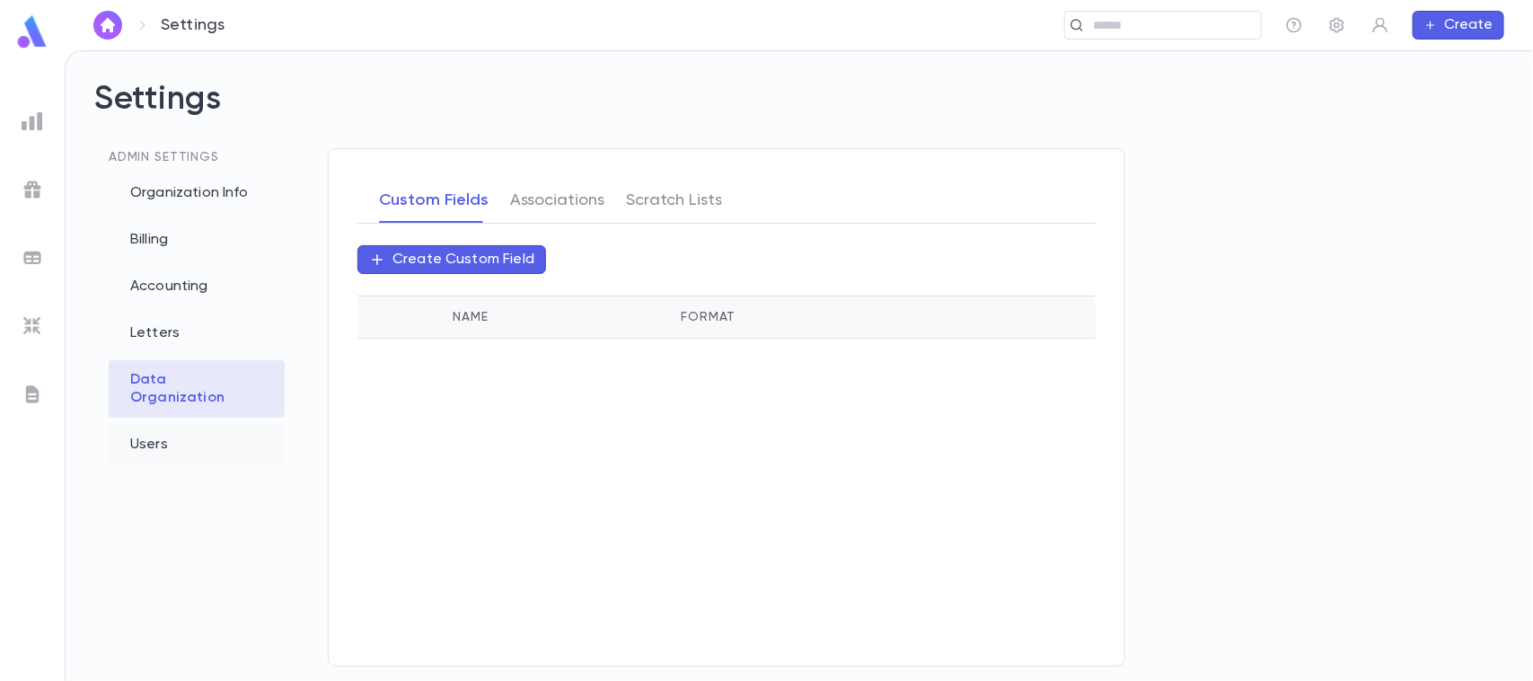
click at [198, 429] on div "Users" at bounding box center [197, 445] width 176 height 40
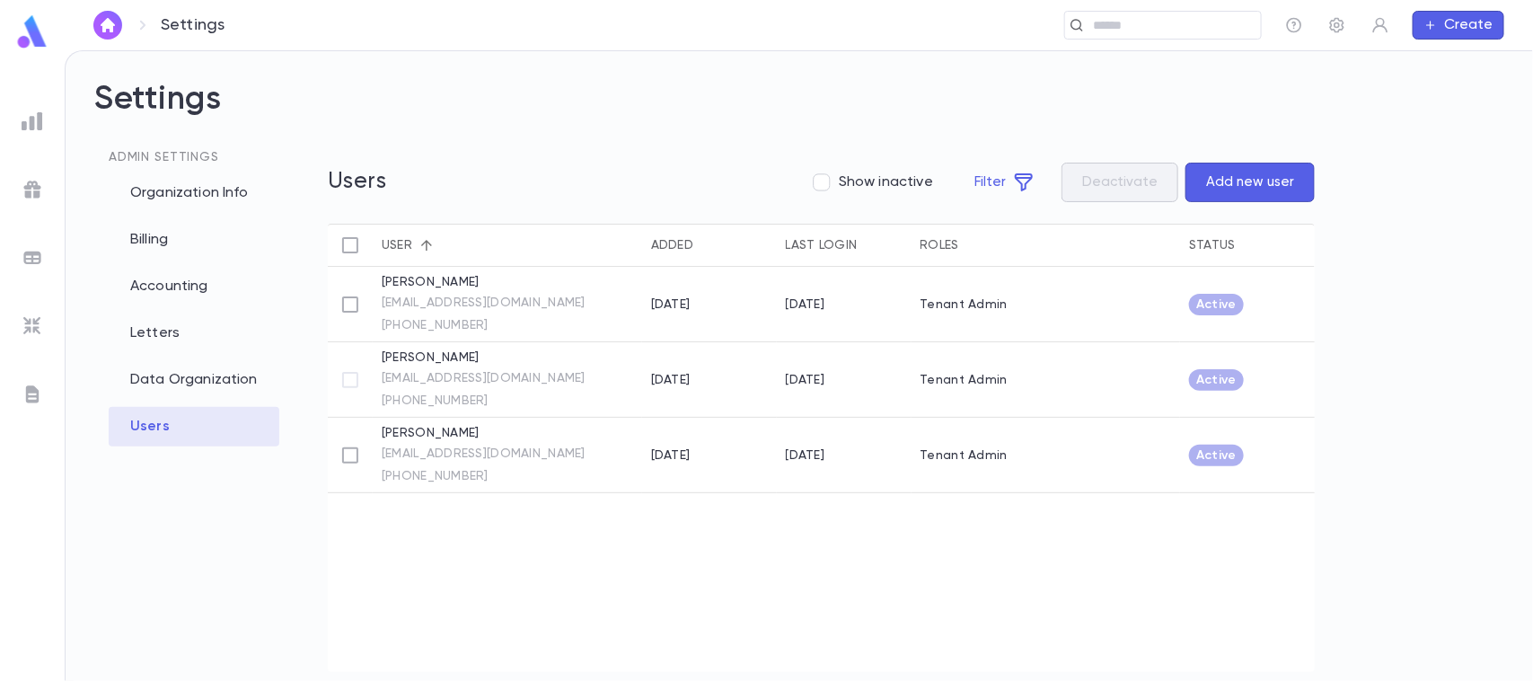
click at [591, 79] on div "Settings Admin Settings Organization Info Billing Accounting Letters Data Organ…" at bounding box center [800, 366] width 1468 height 630
